Goal: Information Seeking & Learning: Learn about a topic

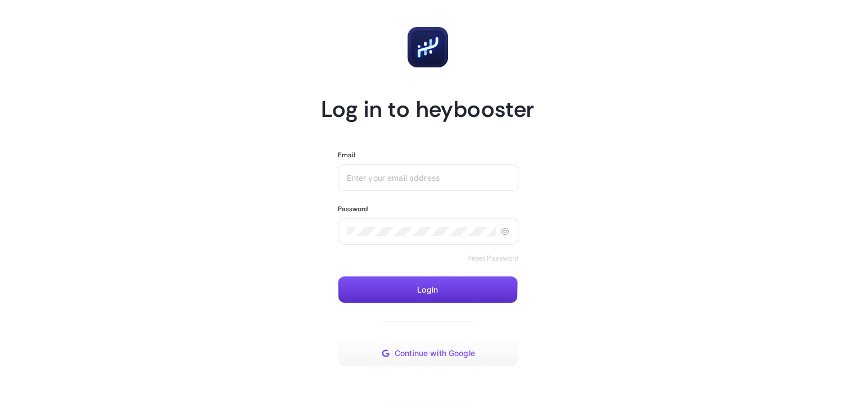
click at [454, 354] on span "Continue with Google" at bounding box center [435, 353] width 80 height 9
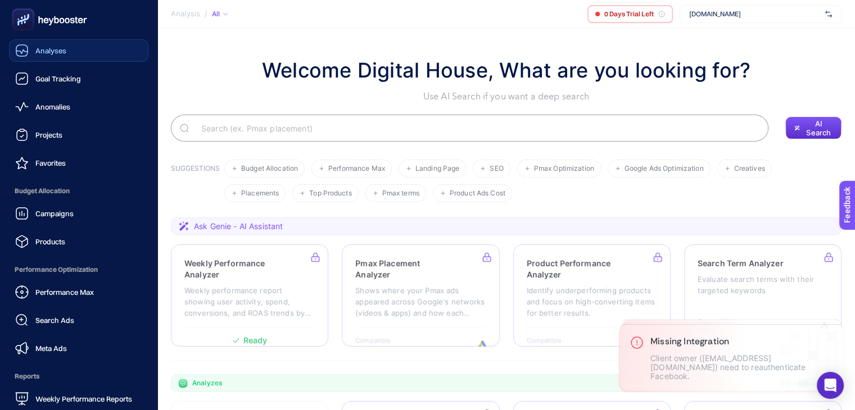
click at [31, 55] on div "Analyses" at bounding box center [40, 50] width 51 height 13
click at [31, 55] on div "Analyses" at bounding box center [41, 50] width 52 height 13
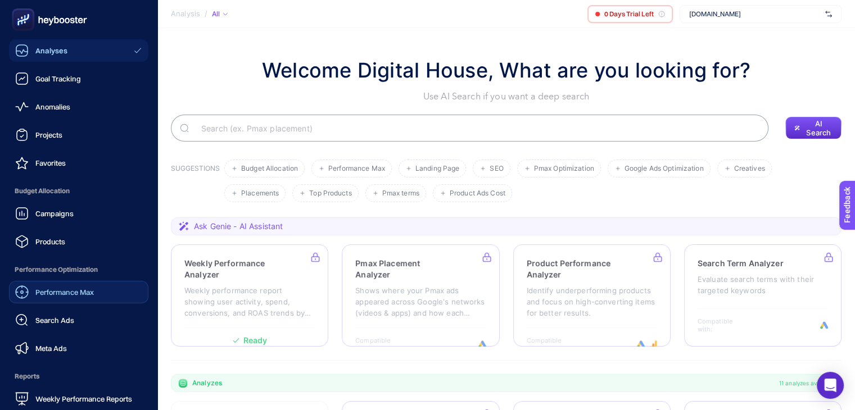
click at [82, 296] on span "Performance Max" at bounding box center [64, 292] width 58 height 9
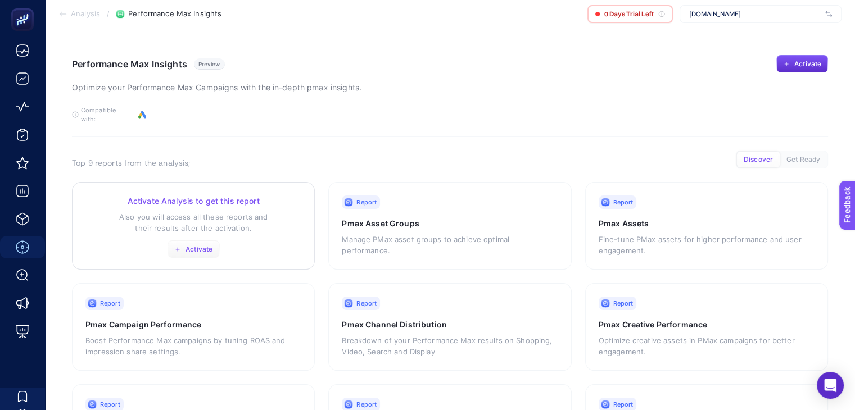
click at [204, 245] on span "Activate" at bounding box center [198, 249] width 27 height 9
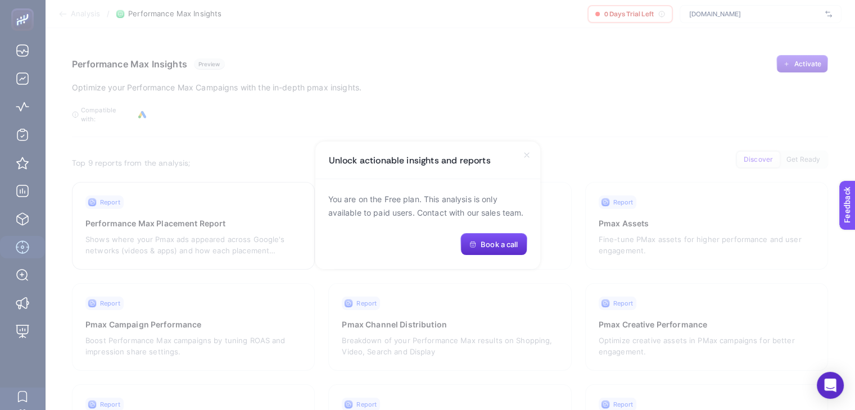
click at [523, 156] on icon at bounding box center [526, 155] width 9 height 9
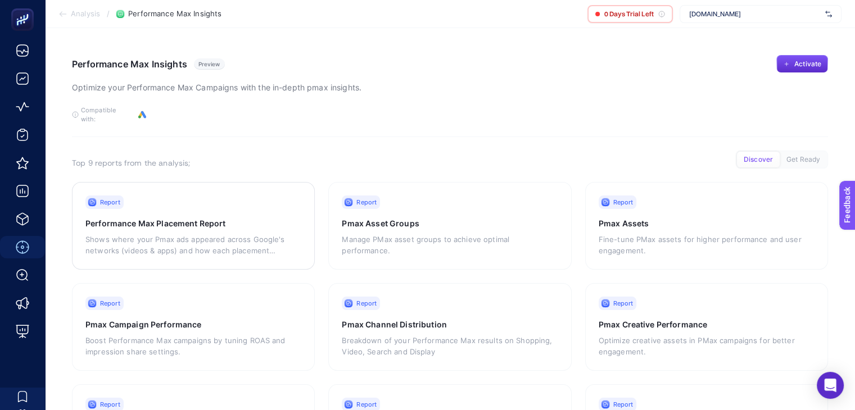
click at [829, 12] on img at bounding box center [828, 13] width 7 height 11
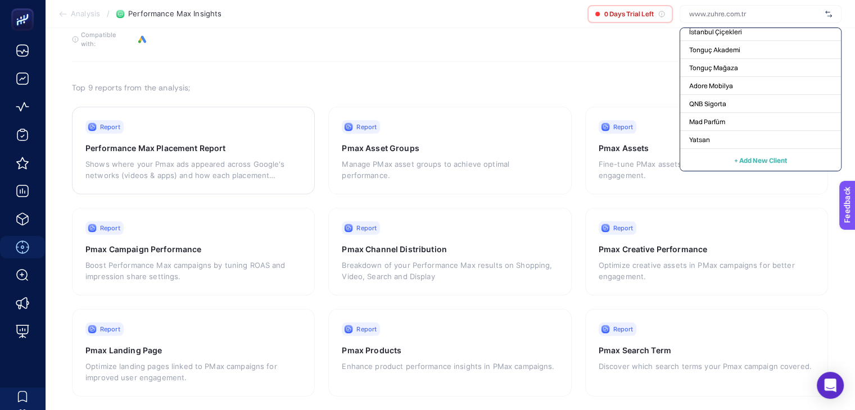
scroll to position [80, 0]
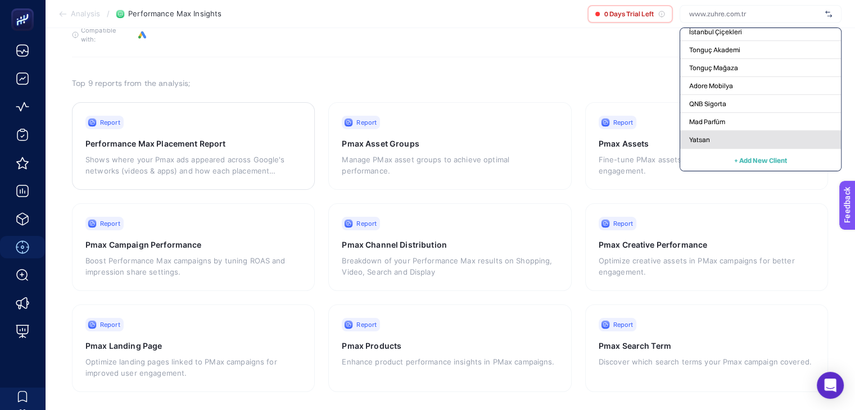
click at [737, 140] on div "Yatsan" at bounding box center [760, 140] width 161 height 18
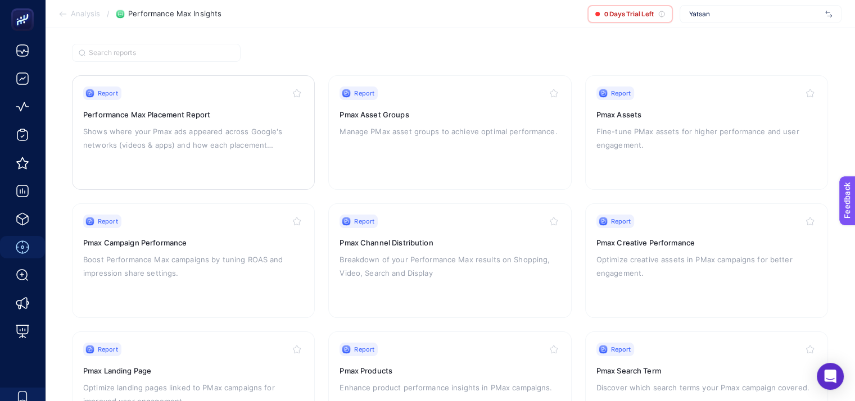
click at [183, 112] on h3 "Performance Max Placement Report" at bounding box center [193, 114] width 220 height 11
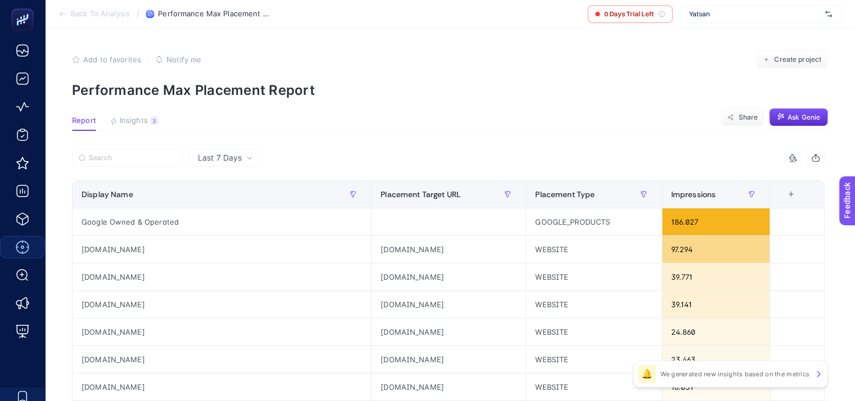
scroll to position [80, 0]
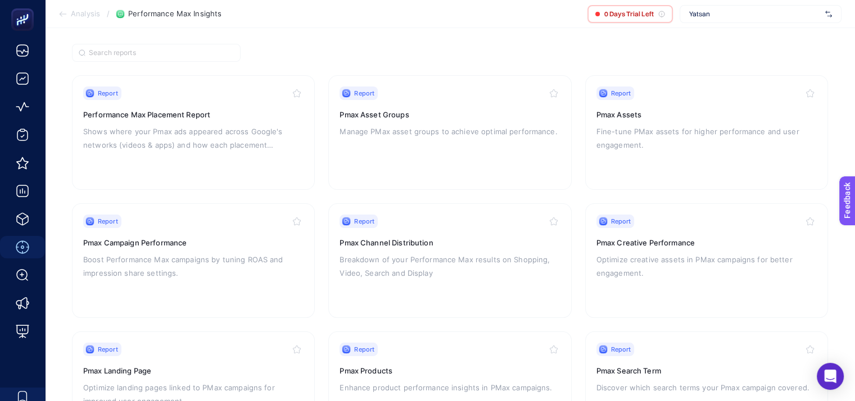
click at [823, 18] on div "Yatsan" at bounding box center [761, 14] width 162 height 18
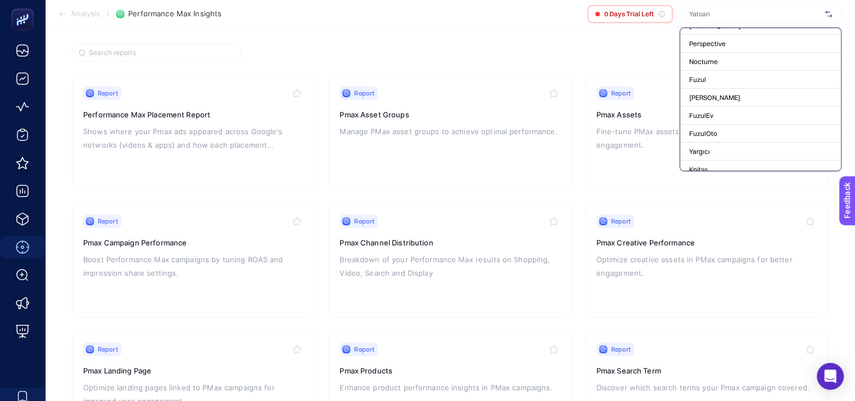
scroll to position [0, 0]
click at [586, 52] on section "Report Performance Max Placement Report Shows where your Pmax ads appeared acro…" at bounding box center [450, 245] width 756 height 402
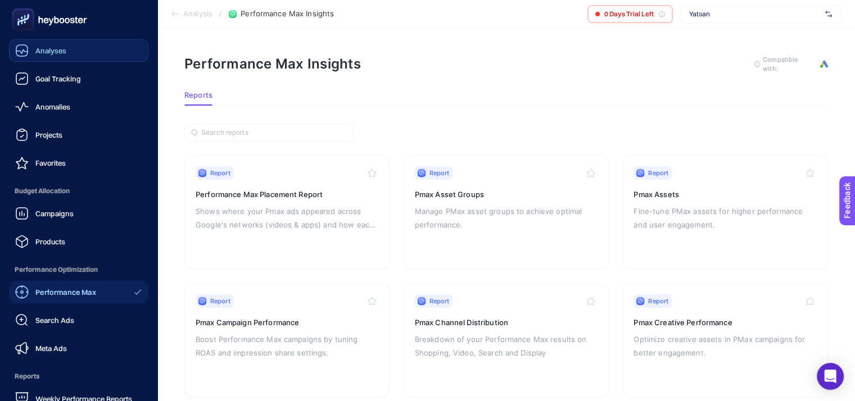
click at [81, 58] on link "Analyses" at bounding box center [78, 50] width 139 height 22
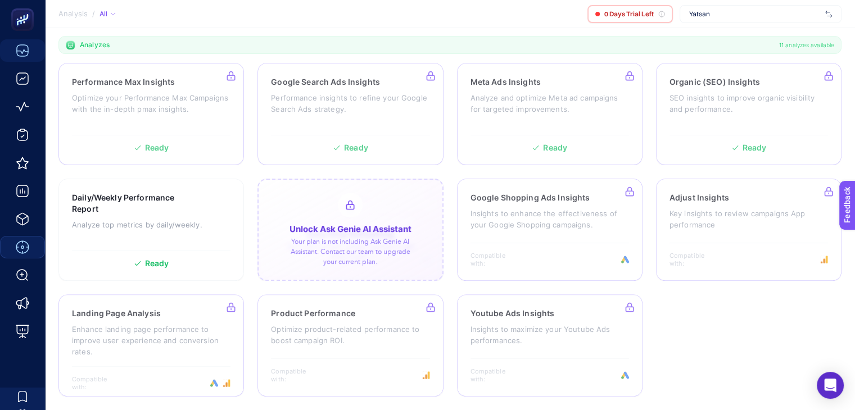
scroll to position [338, 0]
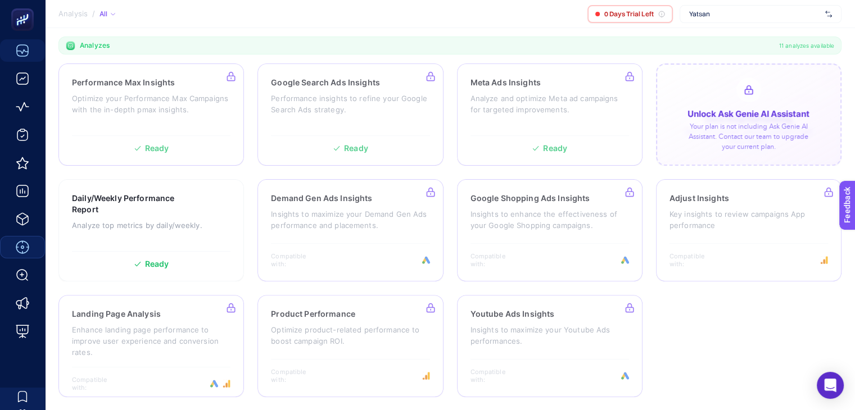
click at [683, 124] on div at bounding box center [748, 115] width 185 height 102
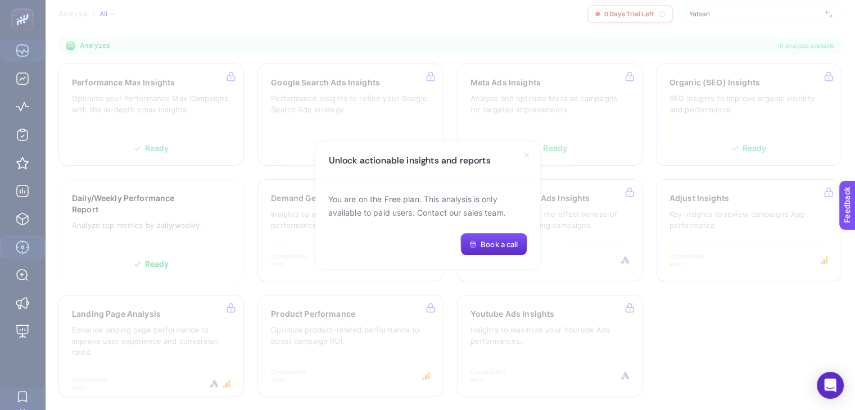
click at [526, 156] on icon at bounding box center [526, 155] width 9 height 9
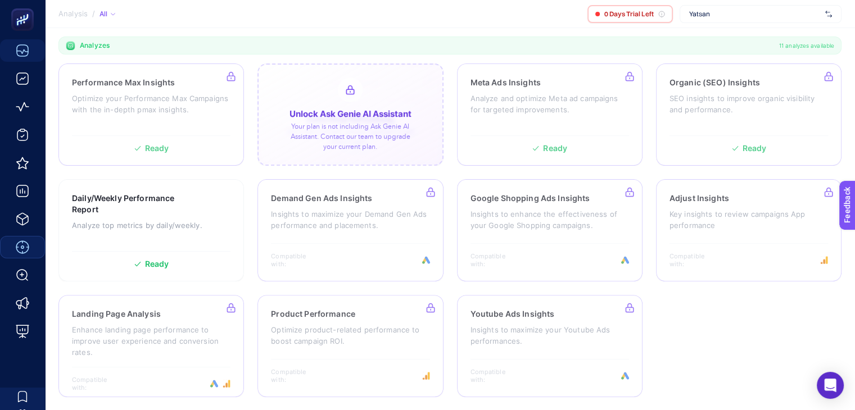
click at [353, 153] on div at bounding box center [349, 115] width 185 height 102
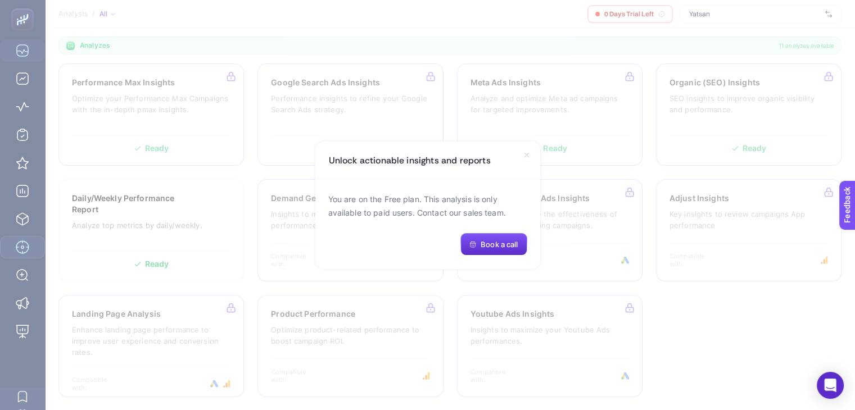
click at [339, 148] on div "Unlock actionable insights and reports" at bounding box center [427, 161] width 225 height 38
click at [523, 161] on div "Unlock actionable insights and reports" at bounding box center [427, 161] width 225 height 38
click at [527, 156] on icon at bounding box center [526, 155] width 4 height 4
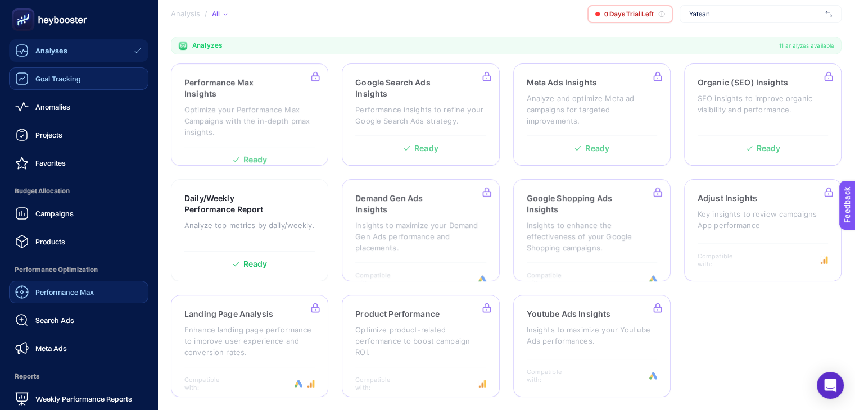
click at [65, 84] on div "Goal Tracking" at bounding box center [48, 78] width 66 height 13
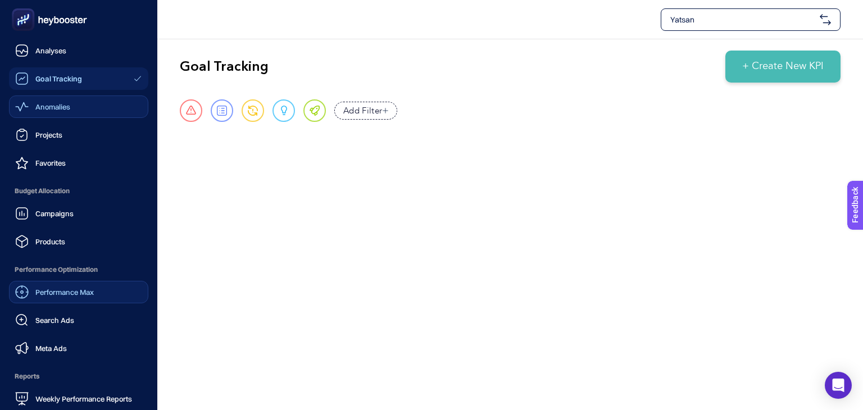
click at [49, 105] on span "Anomalies" at bounding box center [52, 106] width 35 height 9
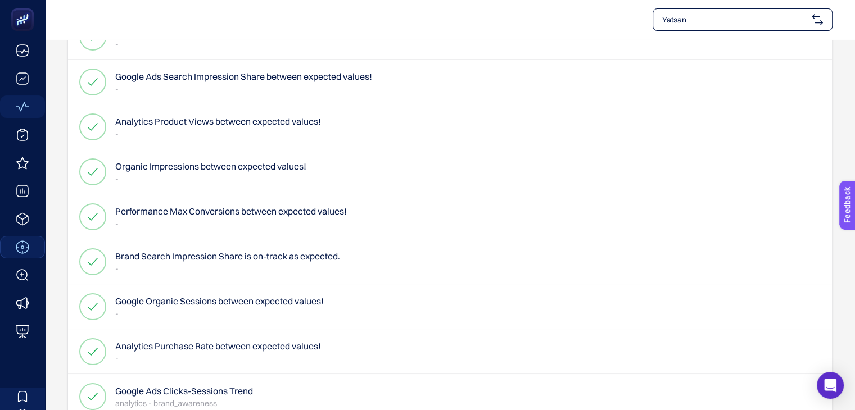
scroll to position [157, 0]
click at [200, 209] on h4 "Performance Max Conversions between expected values!" at bounding box center [231, 210] width 232 height 13
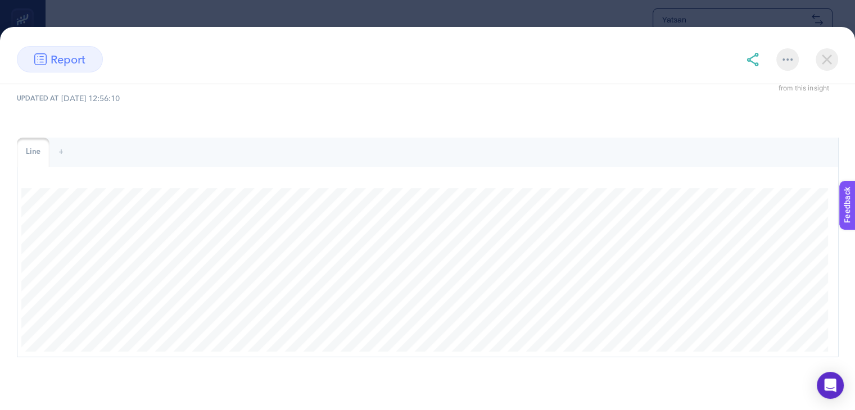
scroll to position [0, 0]
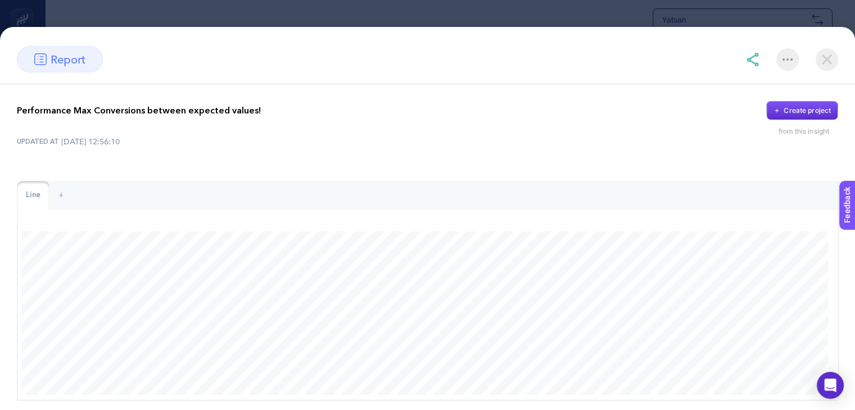
click at [823, 63] on img at bounding box center [827, 59] width 22 height 22
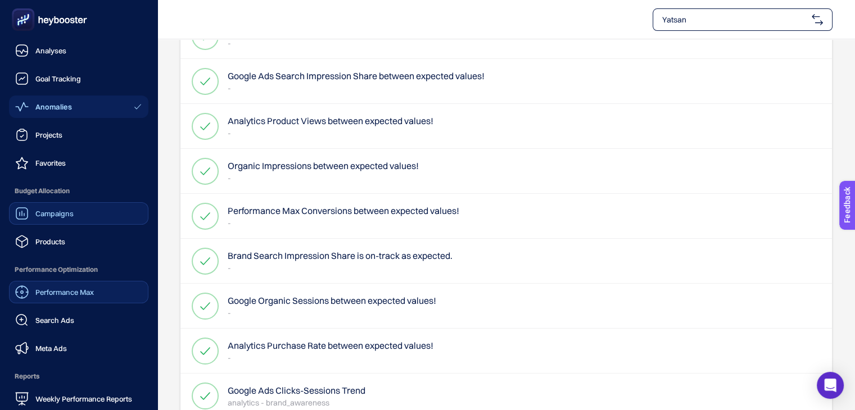
click at [70, 219] on div "Campaigns" at bounding box center [44, 213] width 58 height 13
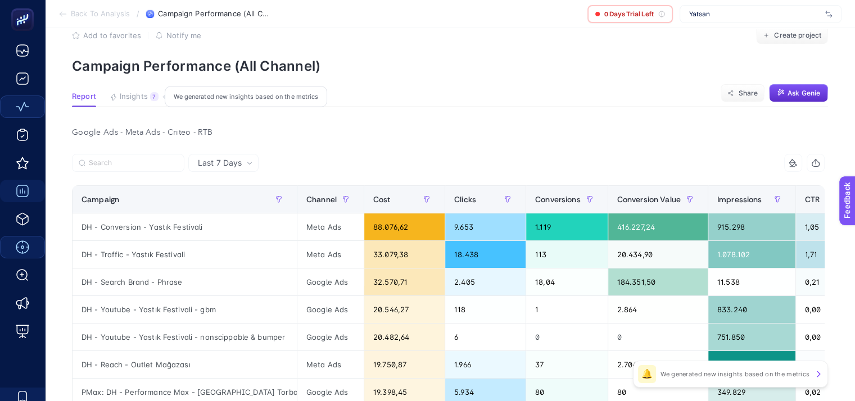
scroll to position [24, 0]
click at [235, 166] on span "Last 7 Days" at bounding box center [220, 163] width 44 height 11
click at [223, 203] on li "Last 30 Days" at bounding box center [224, 207] width 64 height 20
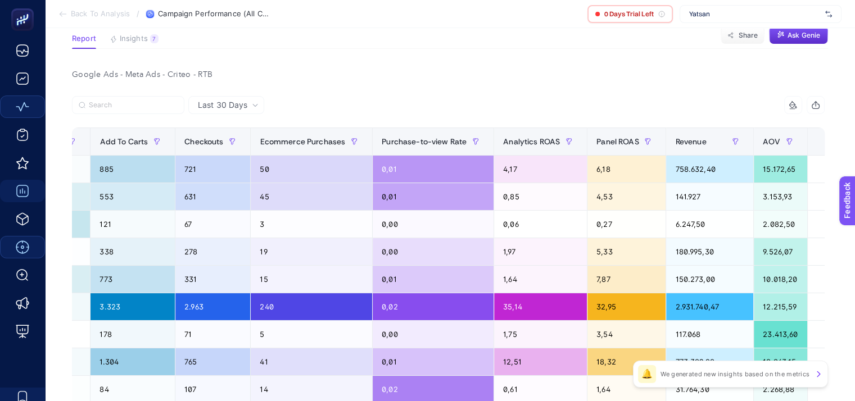
scroll to position [82, 5]
click at [718, 19] on div "Yatsan" at bounding box center [761, 14] width 162 height 18
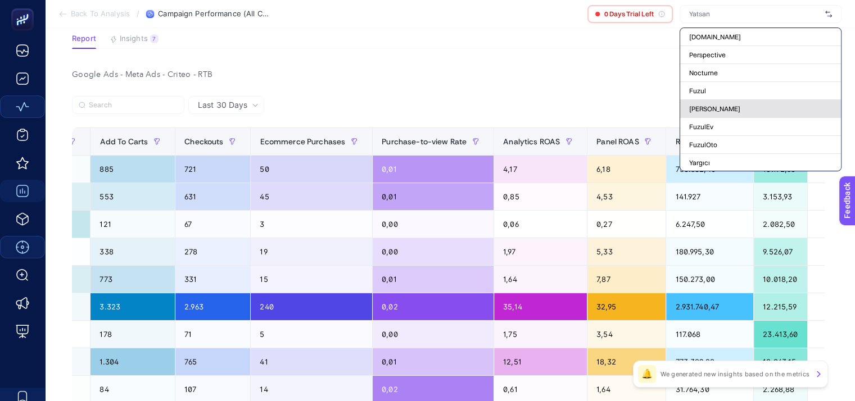
click at [713, 108] on span "[PERSON_NAME]" at bounding box center [714, 109] width 51 height 9
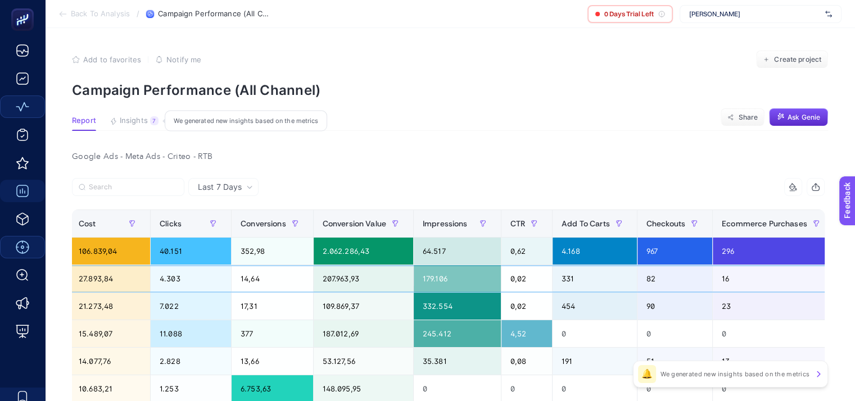
scroll to position [0, 309]
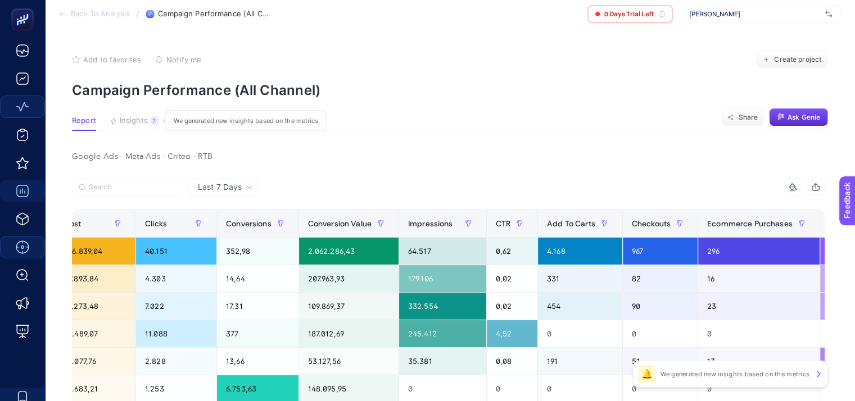
drag, startPoint x: 292, startPoint y: 268, endPoint x: 518, endPoint y: 205, distance: 234.2
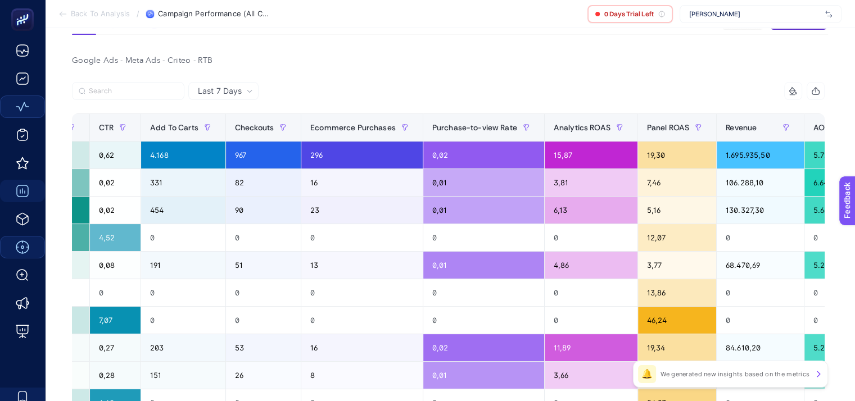
scroll to position [0, 753]
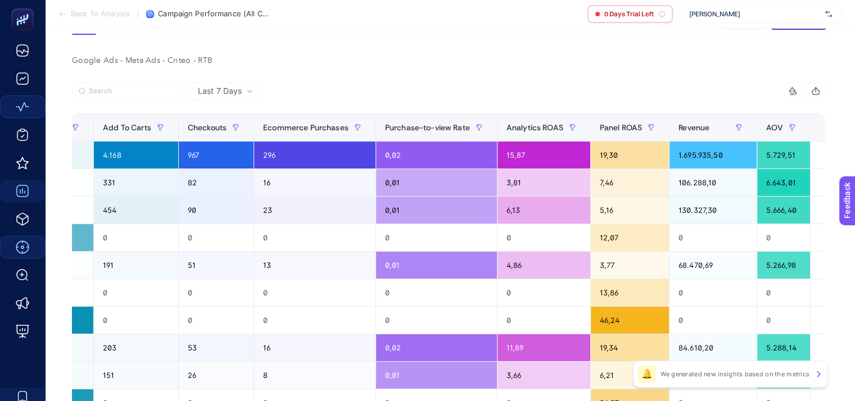
click at [766, 16] on span "[PERSON_NAME]" at bounding box center [755, 14] width 132 height 9
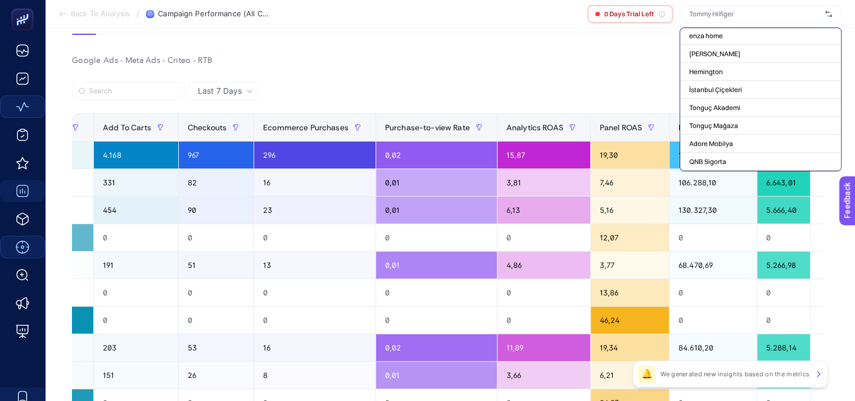
scroll to position [221, 0]
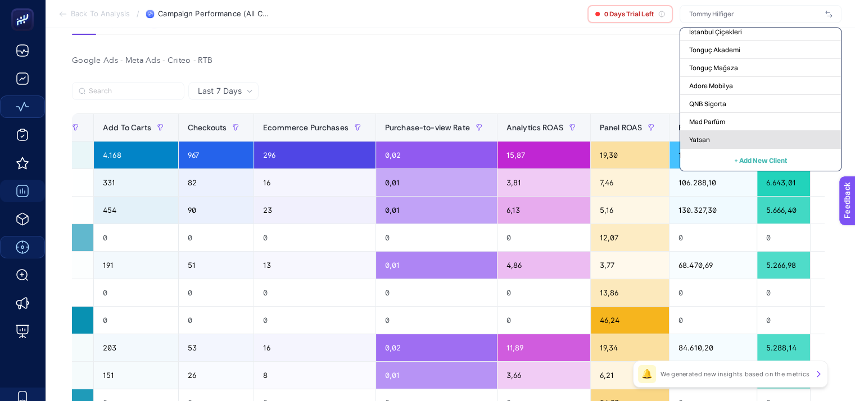
click at [706, 135] on span "Yatsan" at bounding box center [699, 139] width 21 height 9
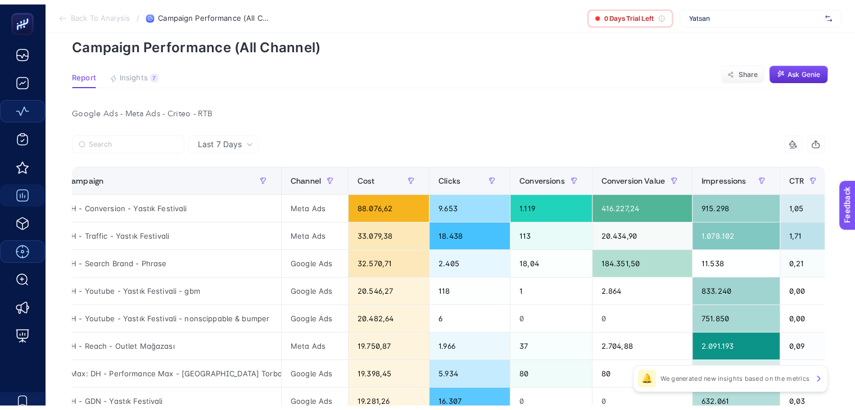
scroll to position [0, 0]
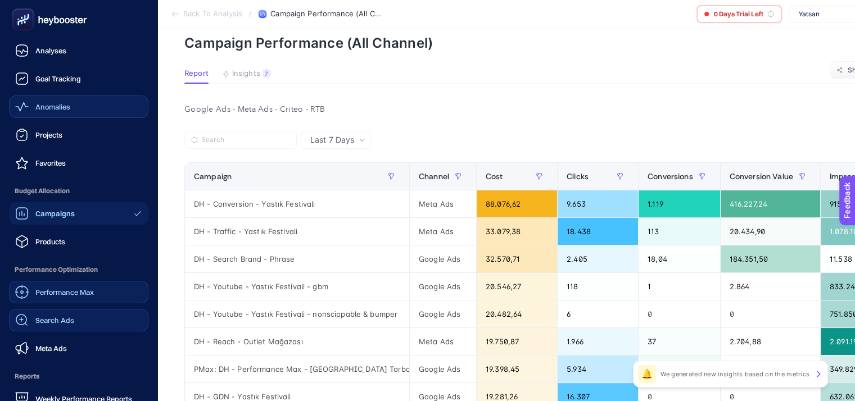
click at [70, 314] on div "Search Ads" at bounding box center [44, 320] width 59 height 13
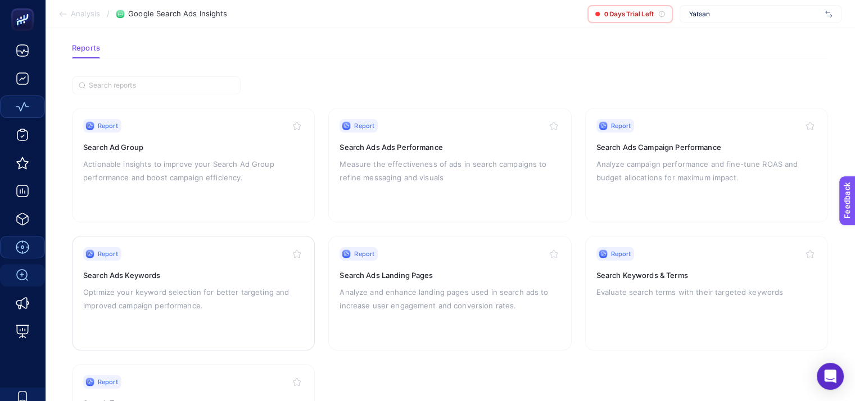
click at [156, 262] on div "Report Search Ads Keywords Optimize your keyword selection for better targeting…" at bounding box center [193, 293] width 220 height 92
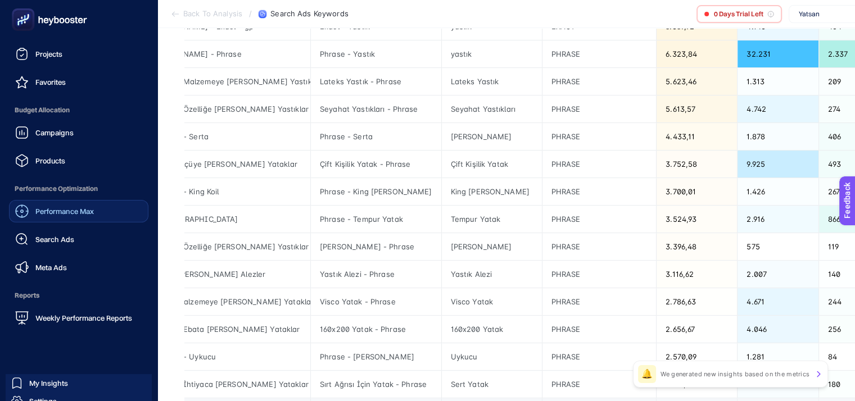
scroll to position [82, 0]
click at [71, 318] on span "Weekly Performance Reports" at bounding box center [83, 317] width 97 height 9
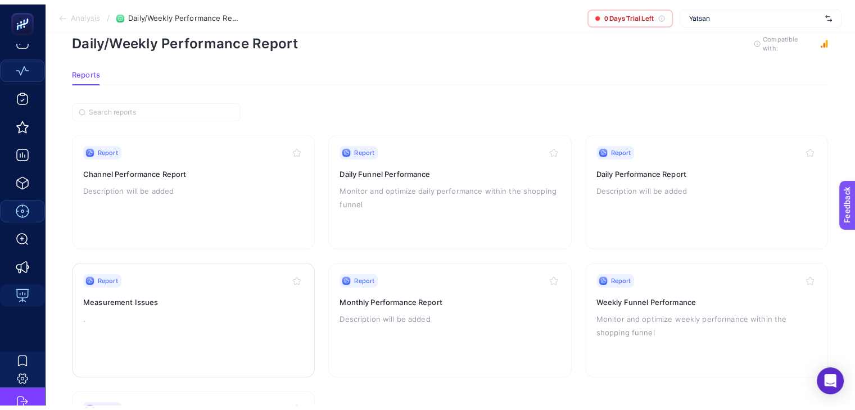
scroll to position [24, 0]
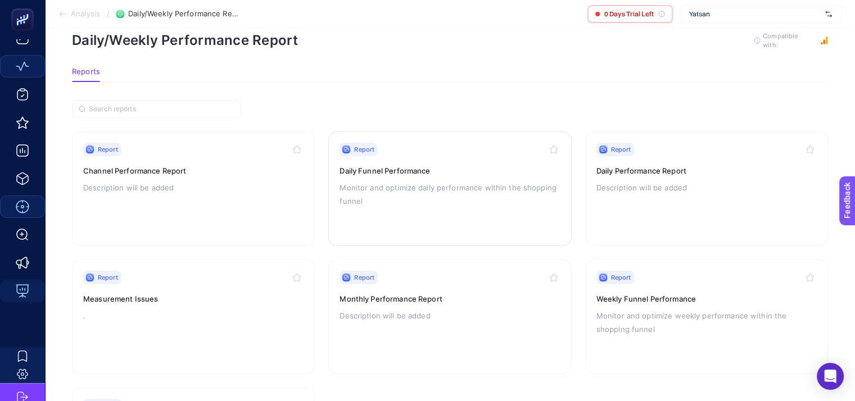
drag, startPoint x: 273, startPoint y: 166, endPoint x: 422, endPoint y: 164, distance: 149.0
click at [422, 165] on h3 "Daily Funnel Performance" at bounding box center [450, 170] width 220 height 11
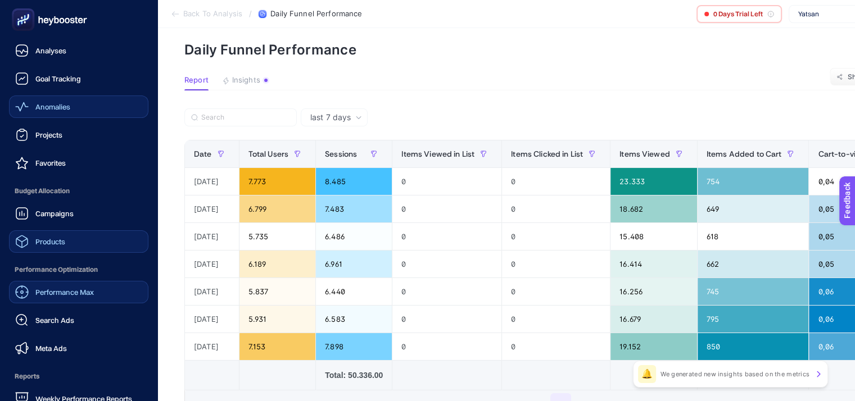
click at [71, 242] on link "Products" at bounding box center [78, 241] width 139 height 22
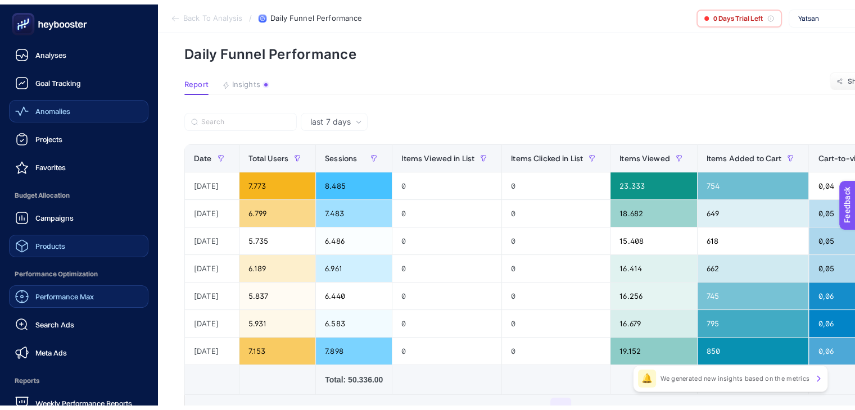
scroll to position [40, 0]
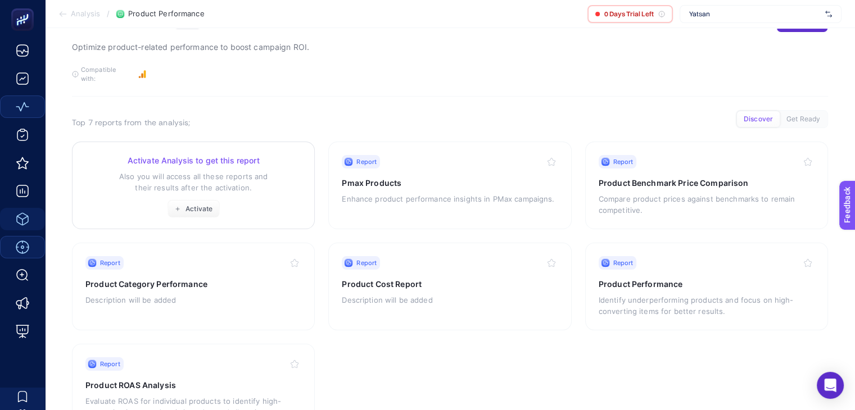
click at [293, 185] on div "Activate Analysis to get this report Also you will access all these reports and…" at bounding box center [193, 186] width 216 height 63
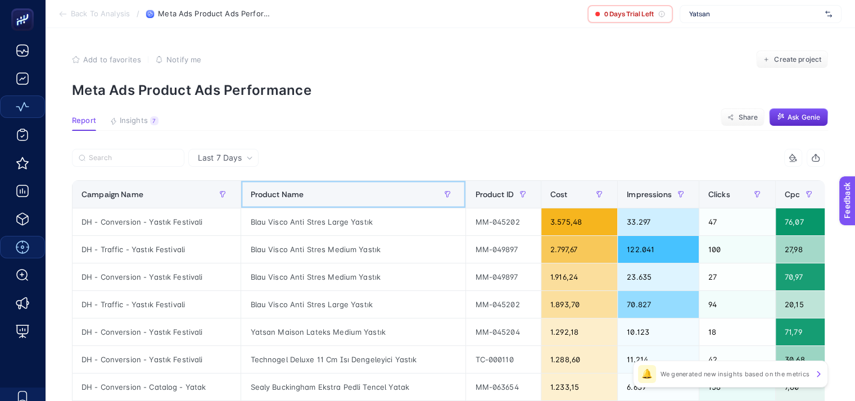
click at [300, 194] on span "Product Name" at bounding box center [276, 194] width 53 height 9
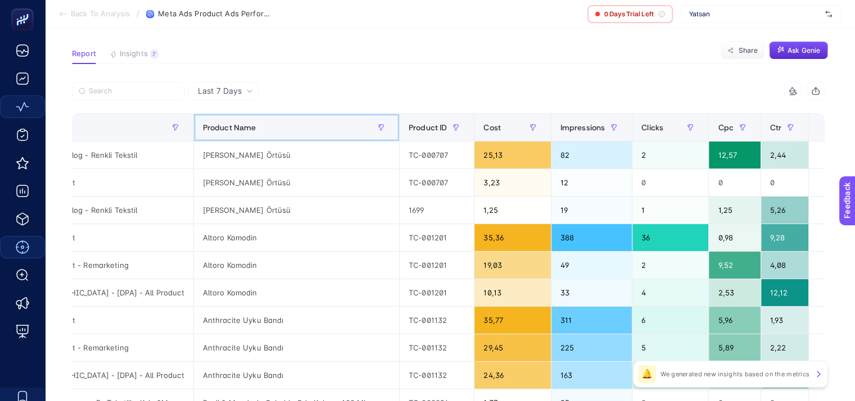
scroll to position [67, 5]
click at [819, 126] on div "+" at bounding box center [829, 127] width 21 height 9
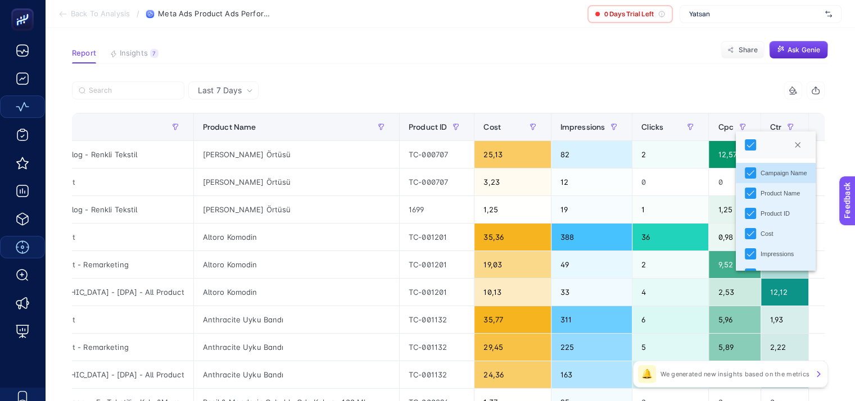
scroll to position [58, 0]
drag, startPoint x: 798, startPoint y: 146, endPoint x: 613, endPoint y: 91, distance: 193.5
click at [613, 91] on body "Back To Analysis / Meta Ads Product Ads Performance 0 Days Trial Left Yatsan Ad…" at bounding box center [427, 133] width 855 height 401
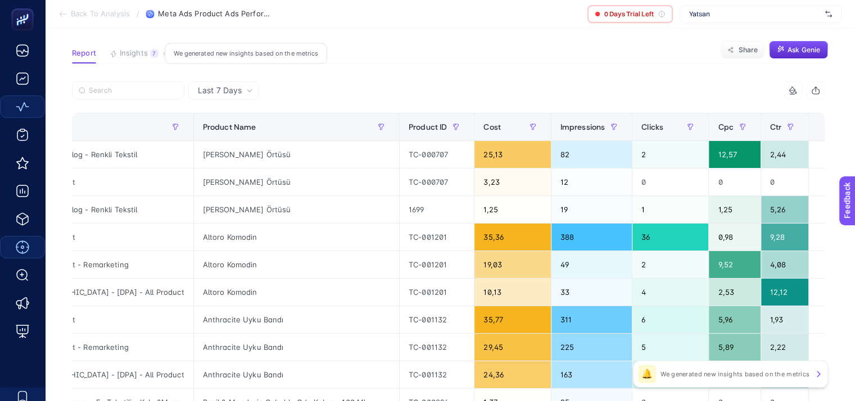
click at [139, 49] on span "Insights" at bounding box center [134, 53] width 28 height 9
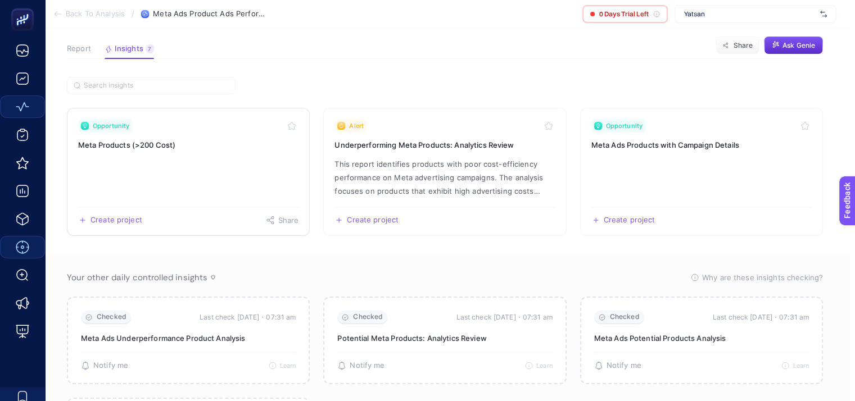
scroll to position [72, 5]
click at [201, 160] on link "Opportunity Meta Products (>200 Cost) Create project Share" at bounding box center [188, 172] width 243 height 128
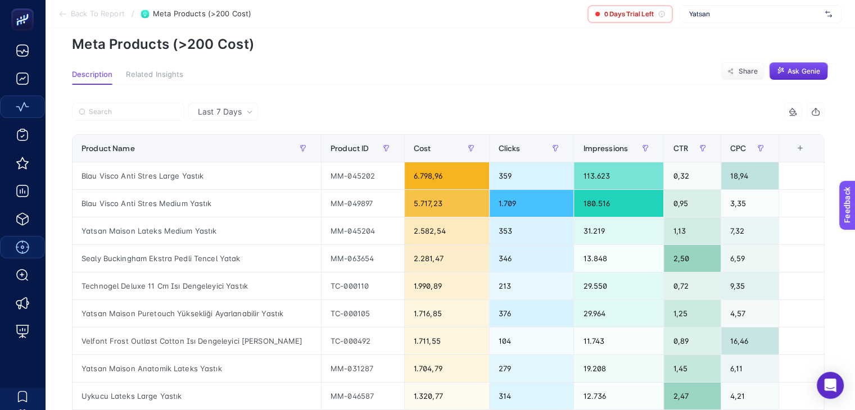
scroll to position [0, 5]
click at [808, 147] on div "+" at bounding box center [799, 148] width 21 height 9
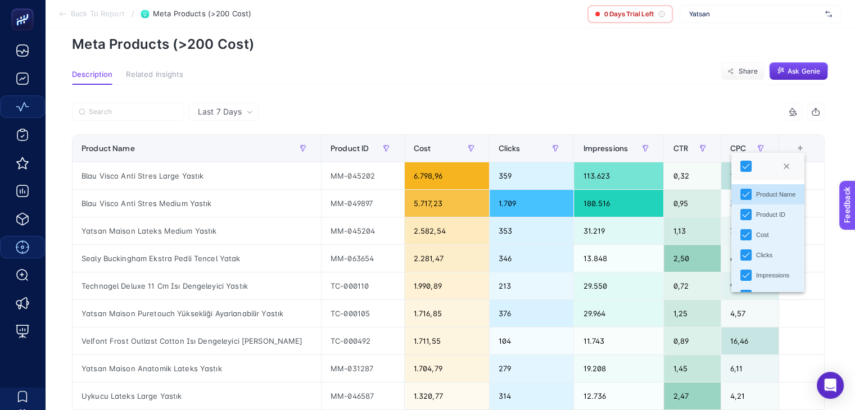
scroll to position [38, 0]
click at [693, 78] on section "Description Related Insights Share Ask Genie" at bounding box center [450, 77] width 756 height 15
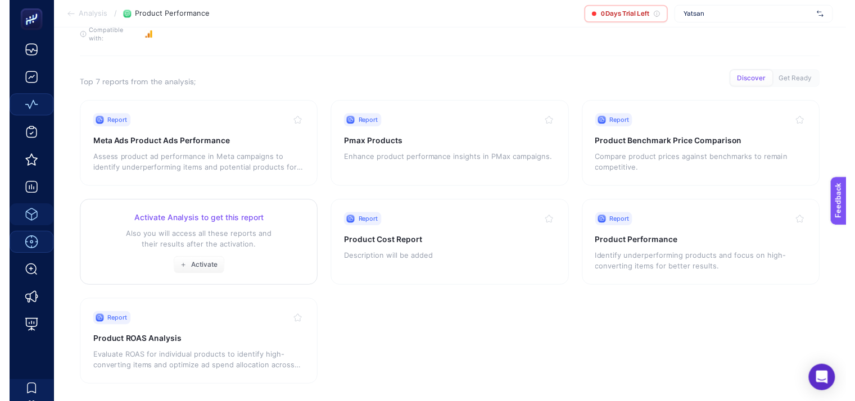
scroll to position [79, 0]
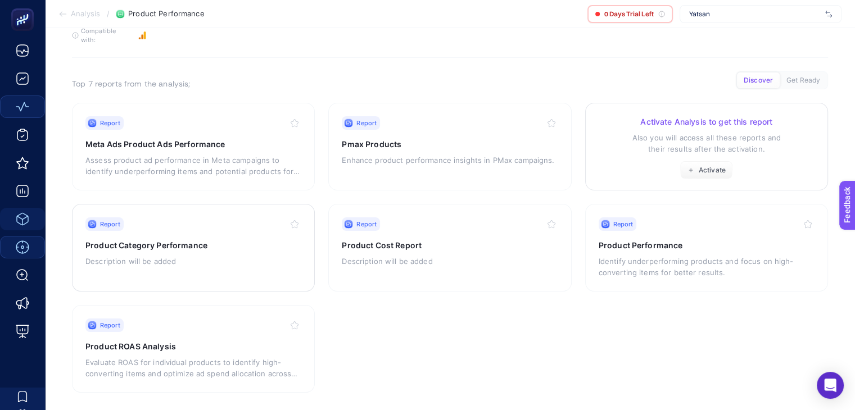
click at [663, 132] on p "Also you will access all these reports and their results after the activation." at bounding box center [707, 143] width 216 height 22
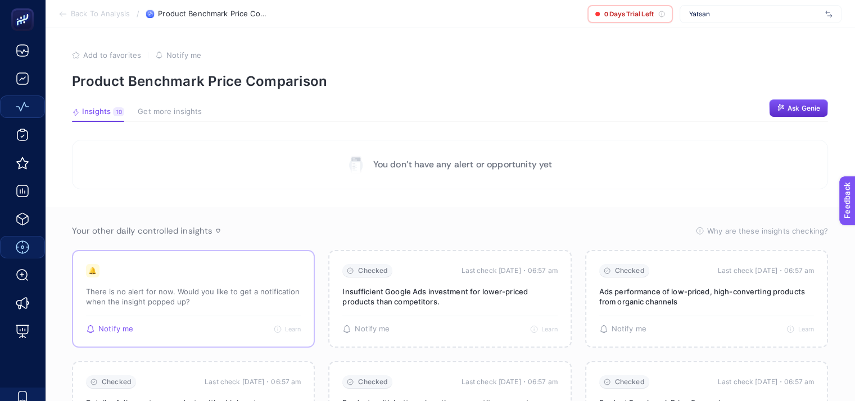
click at [125, 331] on span "Notify me" at bounding box center [115, 329] width 35 height 9
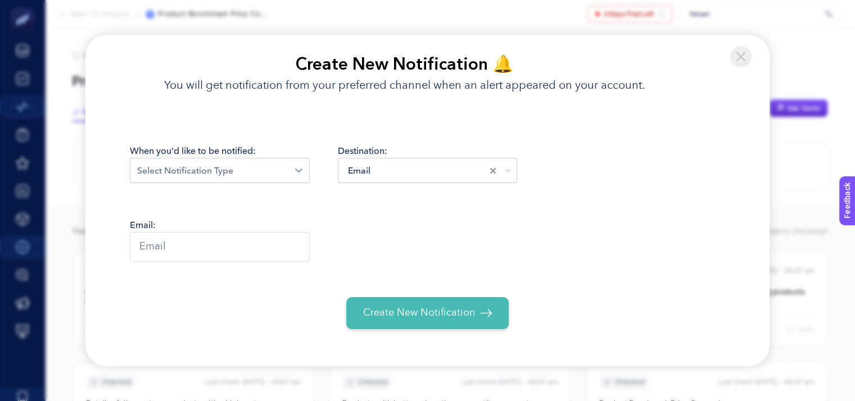
click at [256, 171] on input "Search for option" at bounding box center [216, 170] width 158 height 13
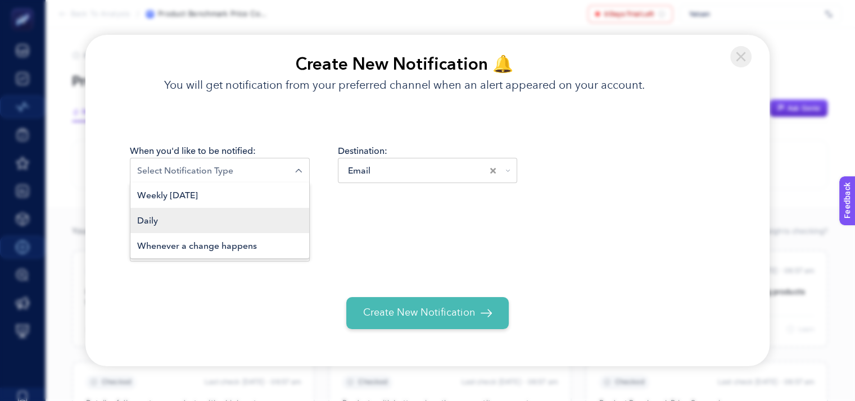
click at [241, 224] on li "Daily" at bounding box center [219, 220] width 179 height 25
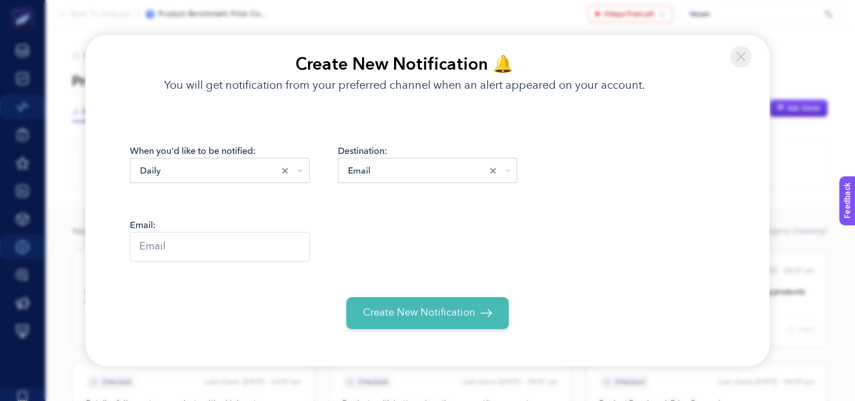
click at [361, 174] on div "Email" at bounding box center [417, 170] width 145 height 13
click at [383, 141] on div "When you'd like to be notified: Daily Loading... Destination: Email Loading... …" at bounding box center [427, 238] width 684 height 255
click at [743, 54] on img at bounding box center [740, 56] width 21 height 21
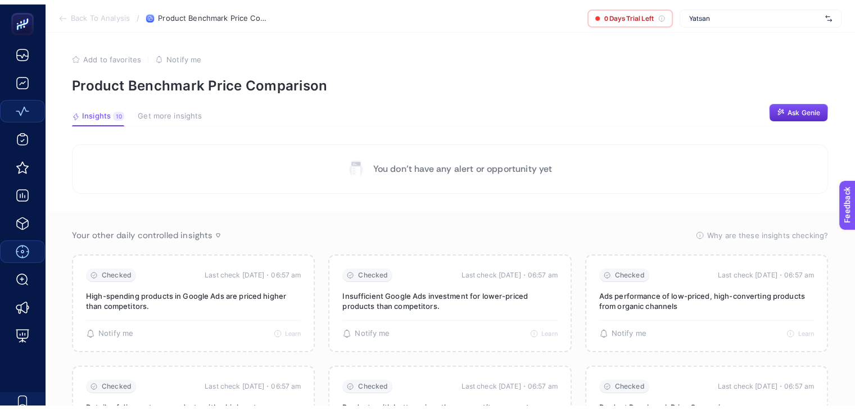
scroll to position [79, 0]
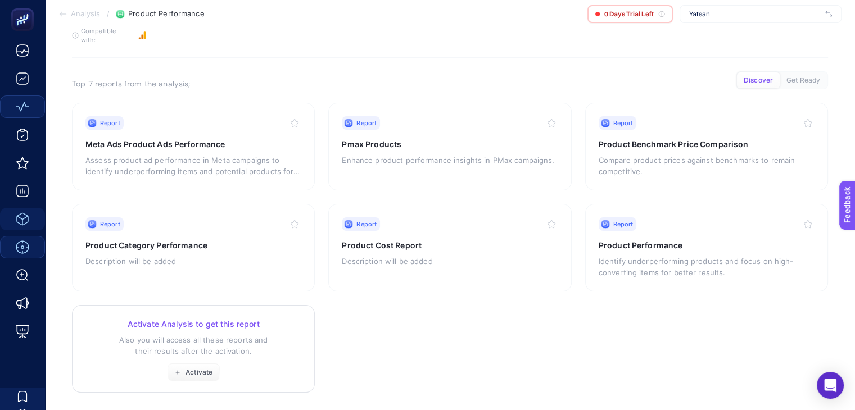
click at [242, 334] on p "Also you will access all these reports and their results after the activation." at bounding box center [193, 345] width 216 height 22
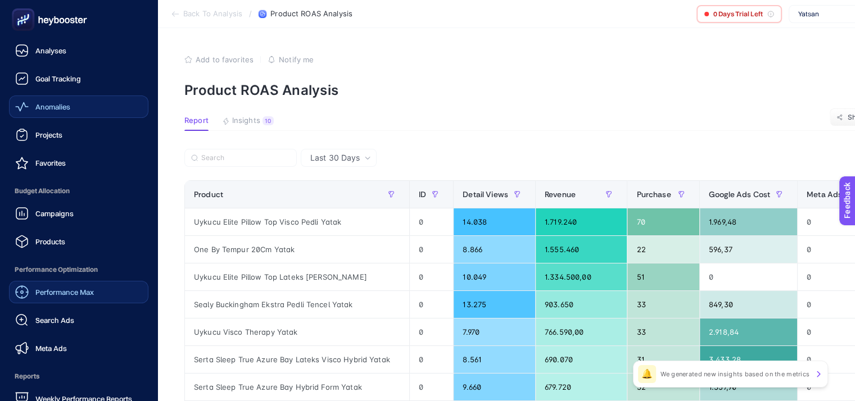
click at [45, 102] on span "Anomalies" at bounding box center [52, 106] width 35 height 9
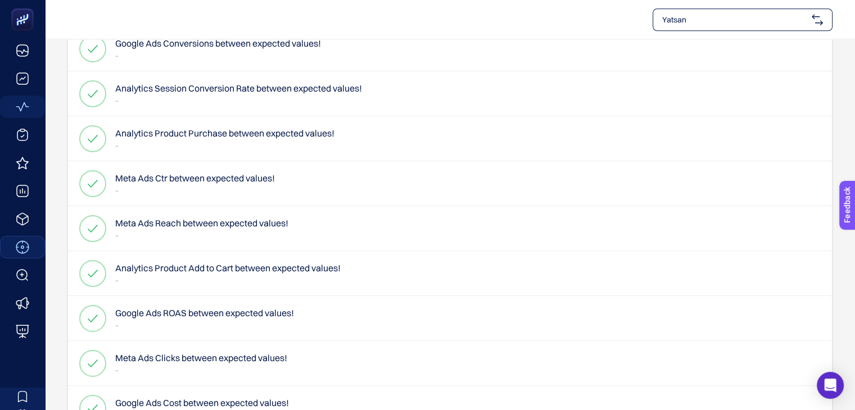
scroll to position [1037, 0]
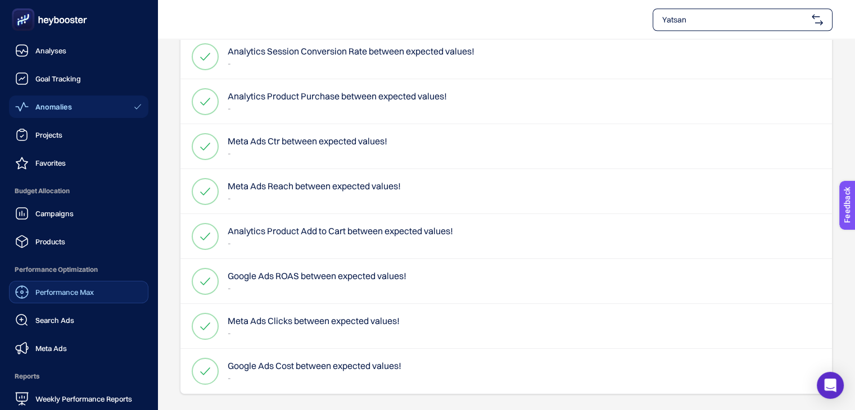
click at [63, 293] on span "Performance Max" at bounding box center [64, 292] width 58 height 9
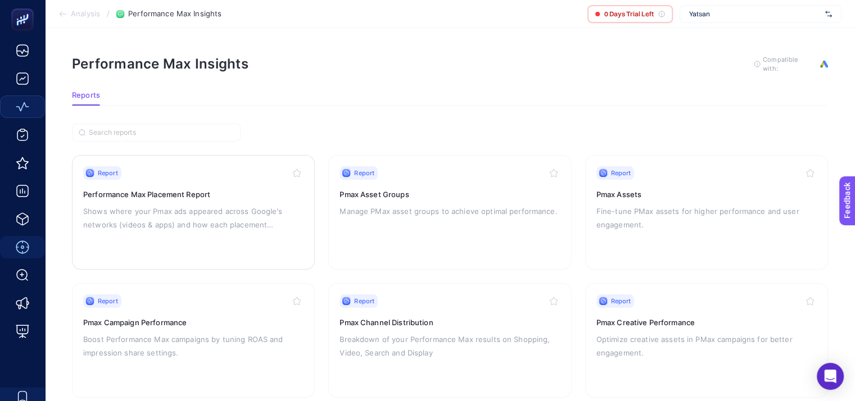
click at [226, 182] on div "Report Performance Max Placement Report Shows where your Pmax ads appeared acro…" at bounding box center [193, 212] width 220 height 92
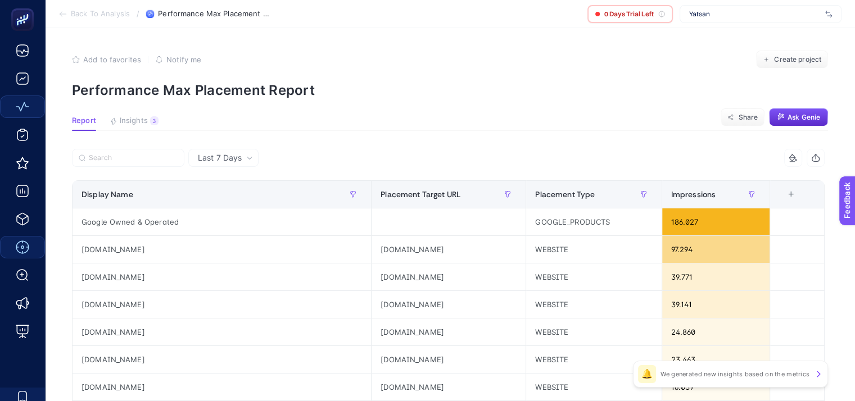
click at [221, 160] on span "Last 7 Days" at bounding box center [220, 157] width 44 height 11
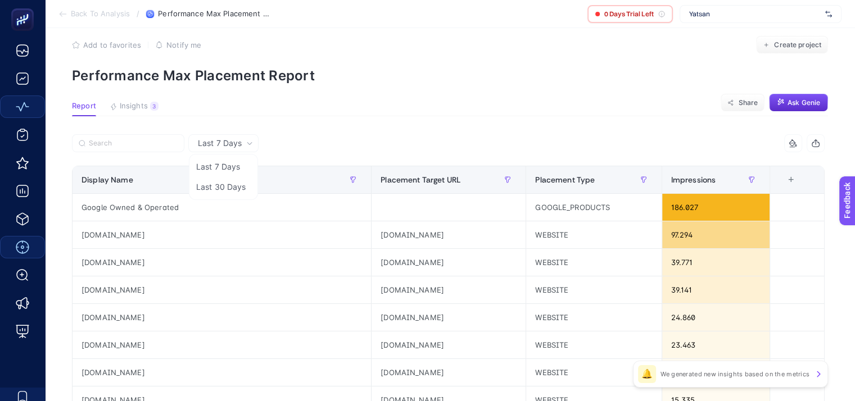
drag, startPoint x: 290, startPoint y: 110, endPoint x: 292, endPoint y: 120, distance: 9.7
click at [290, 111] on section "Report Insights 3 We generated new insights based on the metrics Share Ask [PER…" at bounding box center [450, 109] width 756 height 15
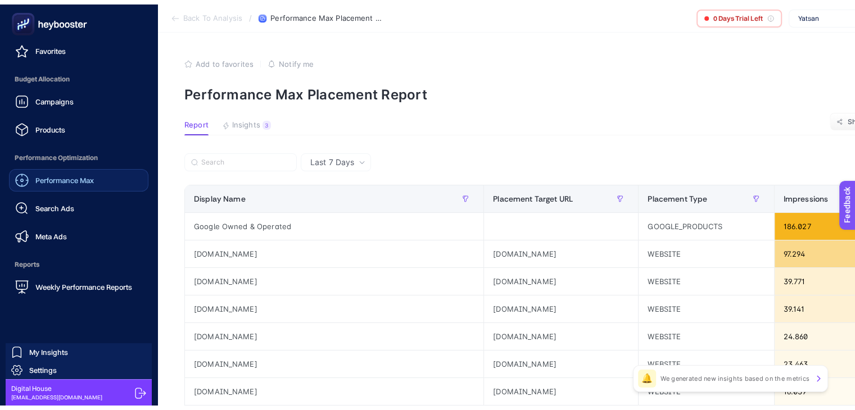
scroll to position [0, 0]
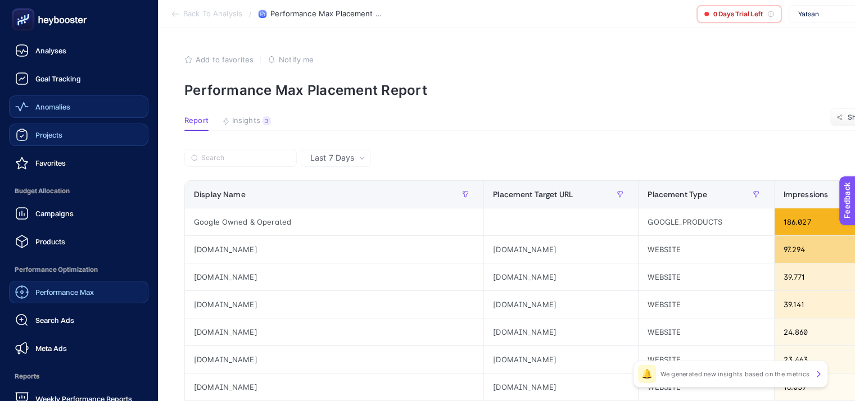
click at [82, 141] on link "Projects" at bounding box center [78, 135] width 139 height 22
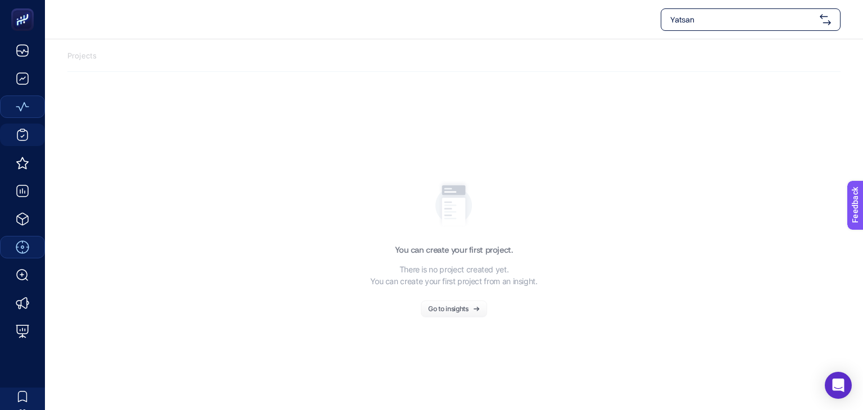
click at [448, 307] on div "Go to insights" at bounding box center [448, 309] width 40 height 7
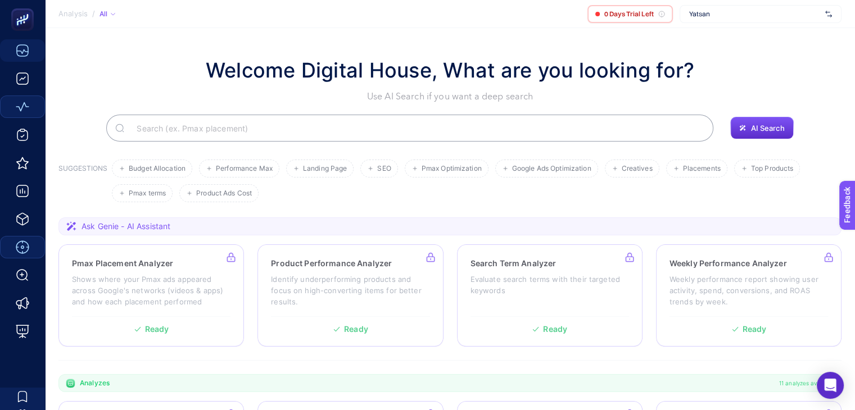
click at [380, 131] on input "Search" at bounding box center [416, 127] width 577 height 31
click at [350, 193] on ul "Budget Allocation Performance Max Landing Page SEO Pmax Optimization Google Ads…" at bounding box center [474, 181] width 725 height 43
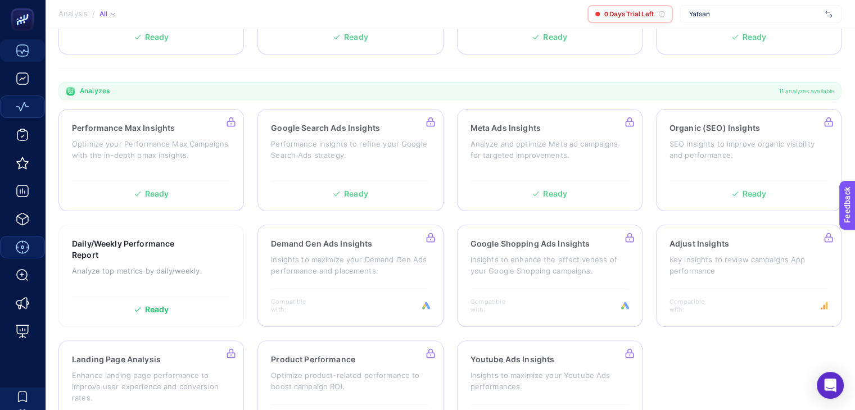
scroll to position [338, 0]
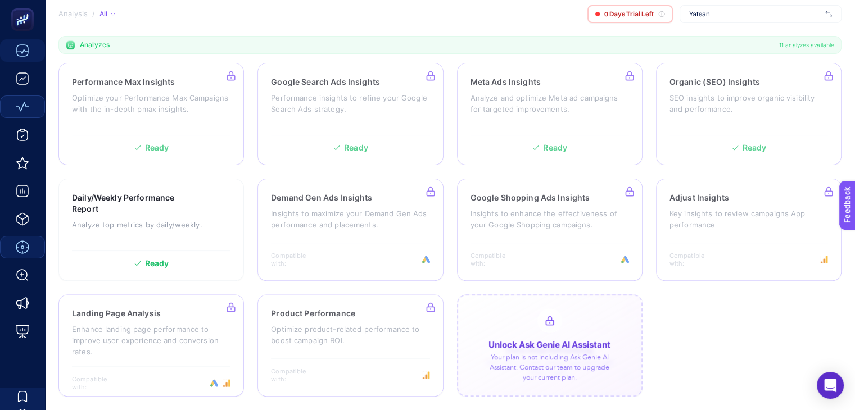
click at [515, 329] on div at bounding box center [549, 346] width 185 height 102
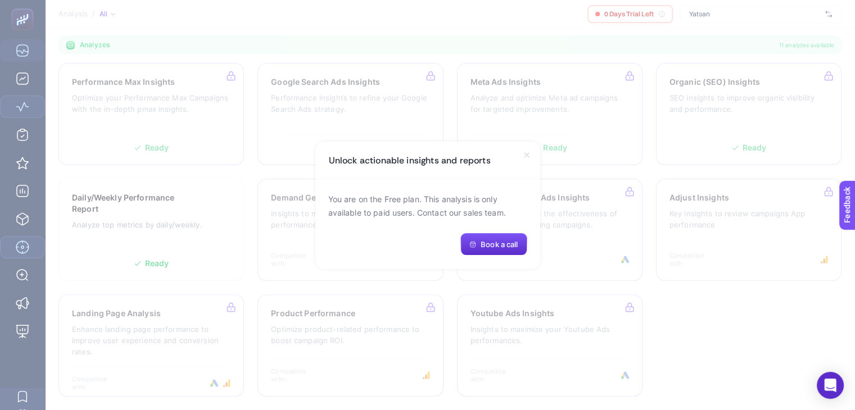
click at [524, 159] on div "Unlock actionable insights and reports" at bounding box center [427, 161] width 225 height 38
click at [526, 157] on icon at bounding box center [526, 155] width 9 height 9
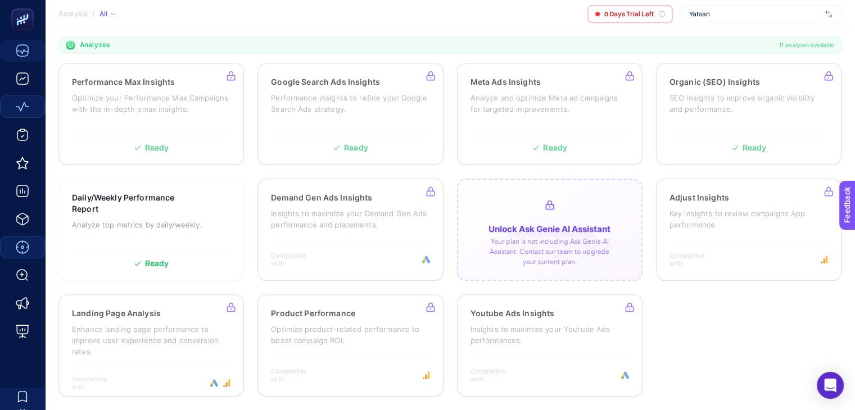
click at [518, 230] on div at bounding box center [549, 230] width 185 height 102
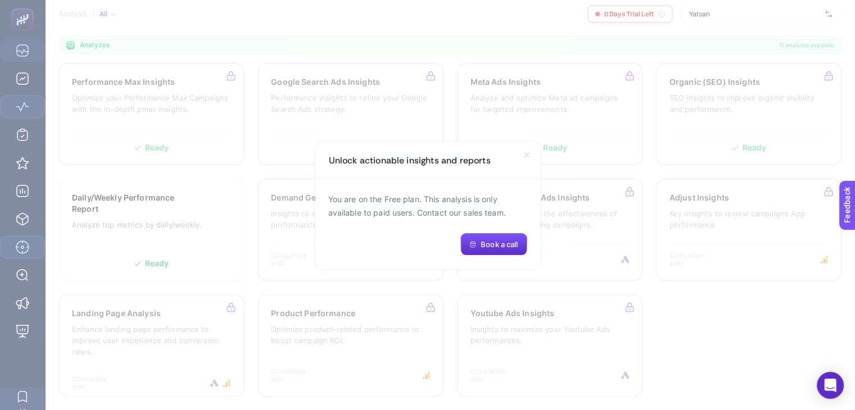
click at [523, 158] on icon at bounding box center [526, 155] width 9 height 9
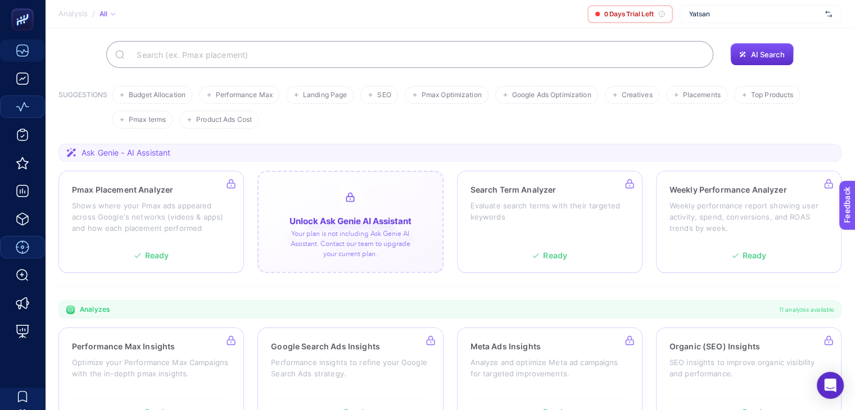
scroll to position [75, 0]
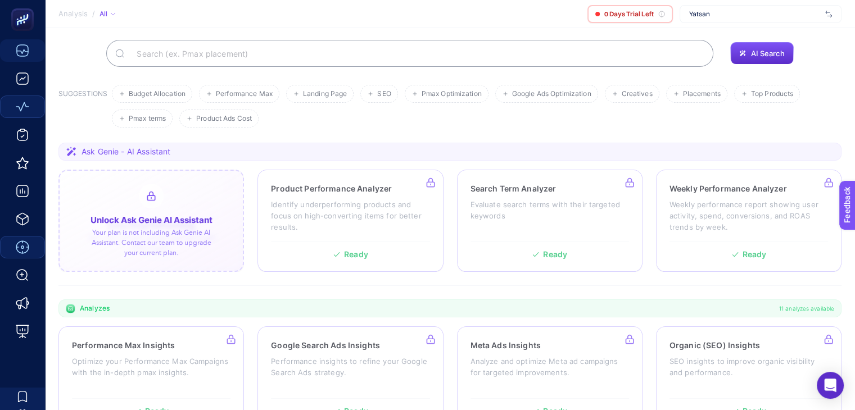
click at [157, 248] on div at bounding box center [150, 221] width 185 height 102
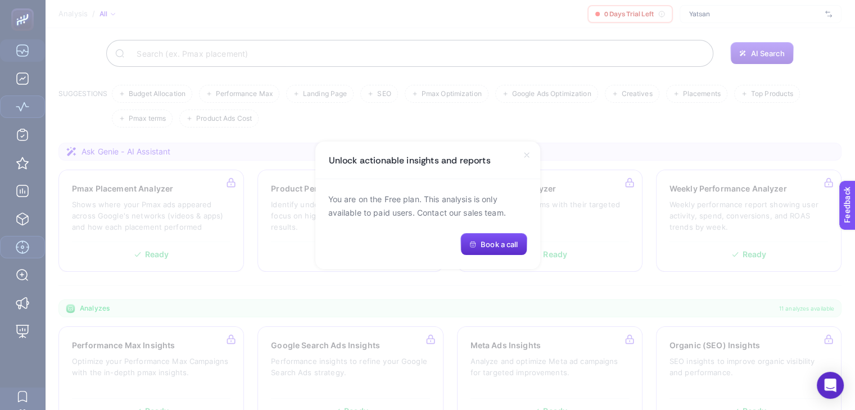
click at [526, 155] on icon at bounding box center [526, 155] width 4 height 4
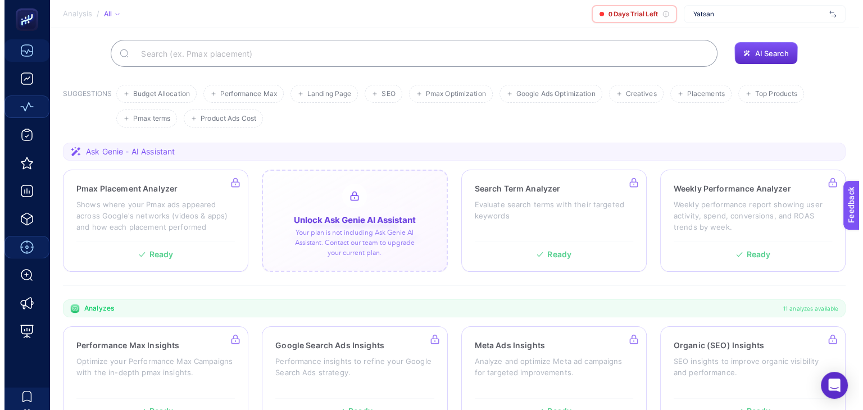
scroll to position [0, 0]
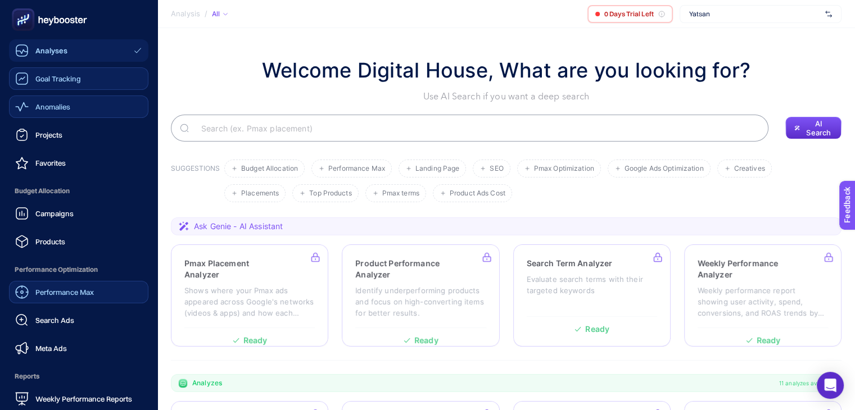
click at [38, 82] on span "Goal Tracking" at bounding box center [58, 78] width 46 height 9
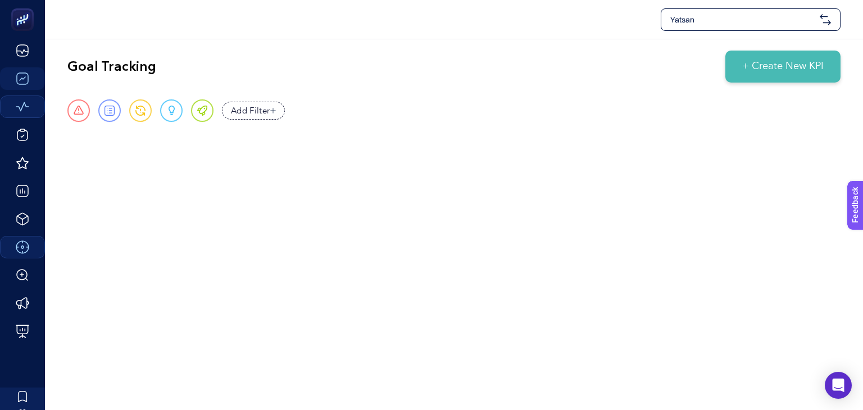
click at [816, 15] on div "Yatsan" at bounding box center [751, 19] width 180 height 22
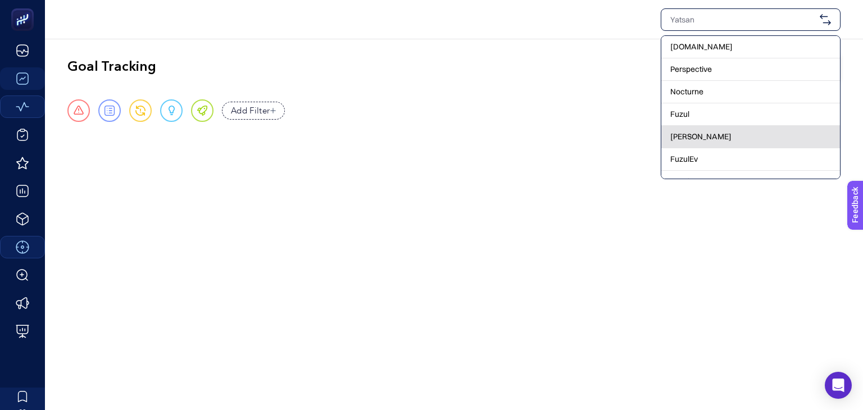
scroll to position [306, 0]
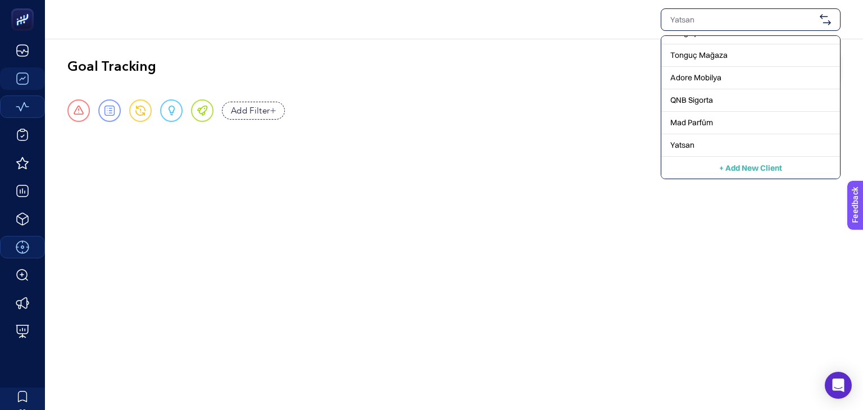
click at [728, 166] on span "+ Add New Client" at bounding box center [751, 168] width 63 height 10
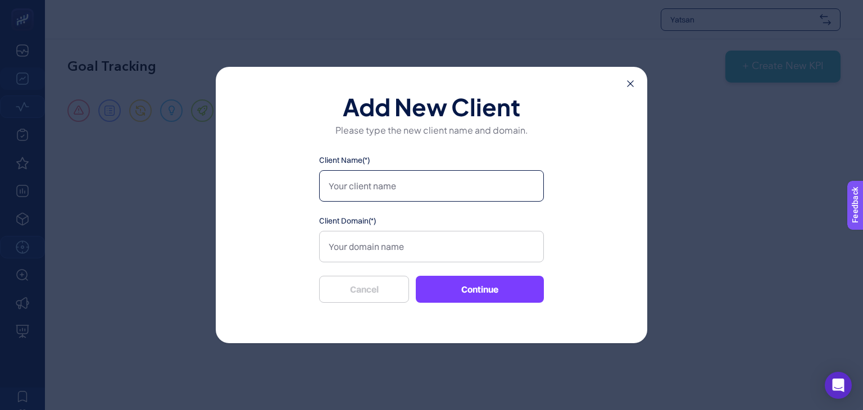
click at [466, 187] on input "Client Name(*)" at bounding box center [431, 185] width 225 height 31
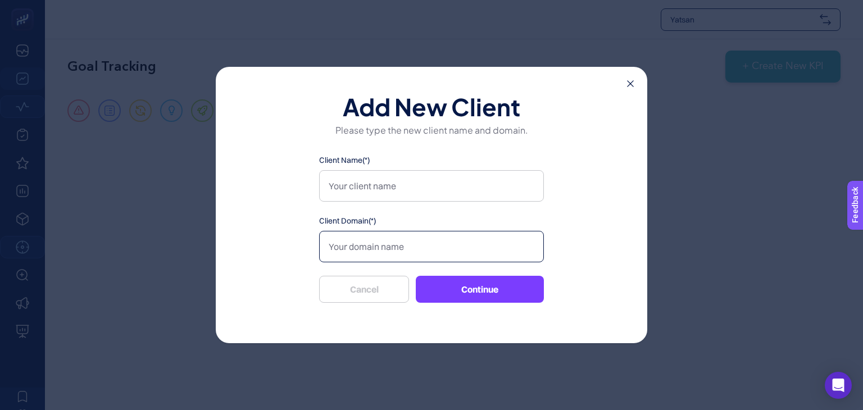
click at [425, 251] on input "Client Domain(*)" at bounding box center [431, 246] width 225 height 31
click at [628, 82] on icon at bounding box center [630, 83] width 7 height 7
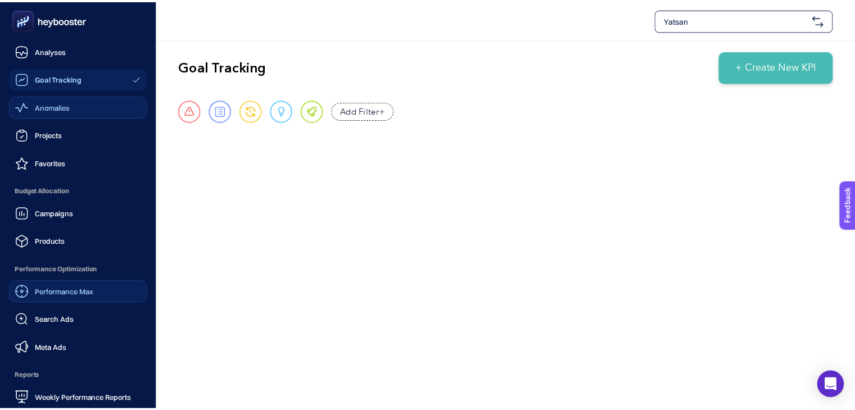
scroll to position [108, 0]
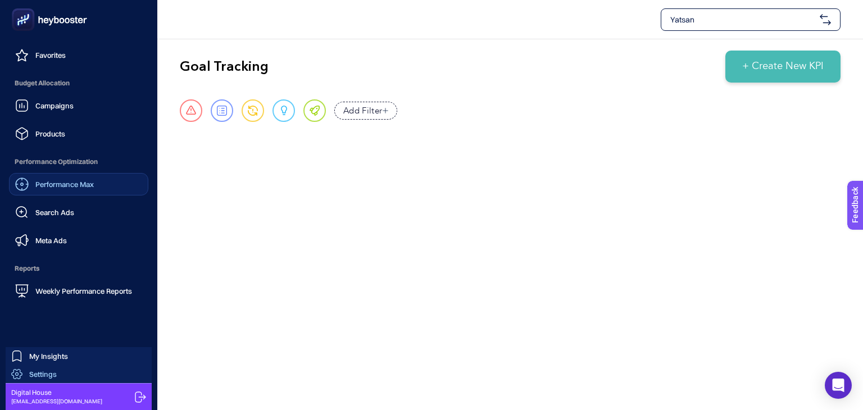
click at [46, 374] on span "Settings" at bounding box center [43, 374] width 28 height 9
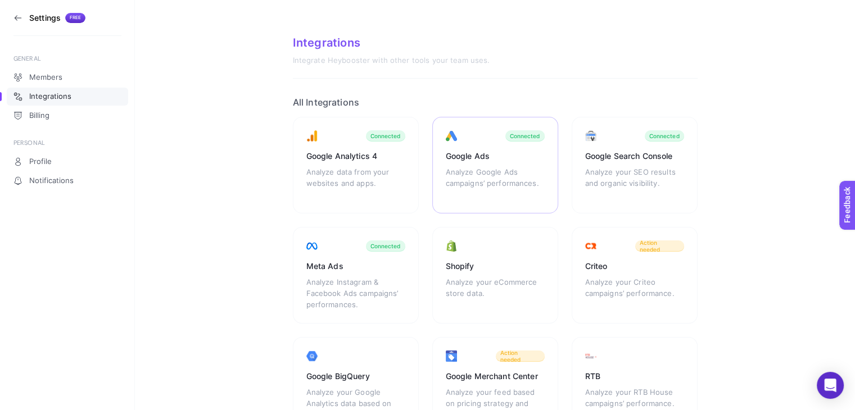
click at [462, 160] on div "Google Ads" at bounding box center [495, 156] width 99 height 11
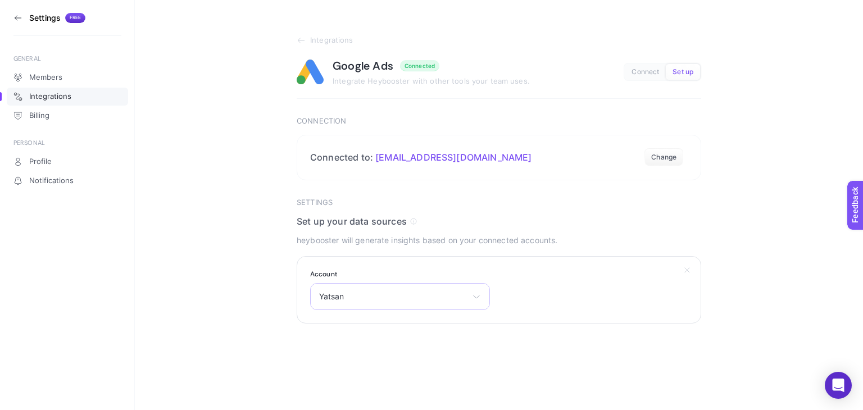
click at [358, 297] on span "Yatsan" at bounding box center [393, 296] width 148 height 9
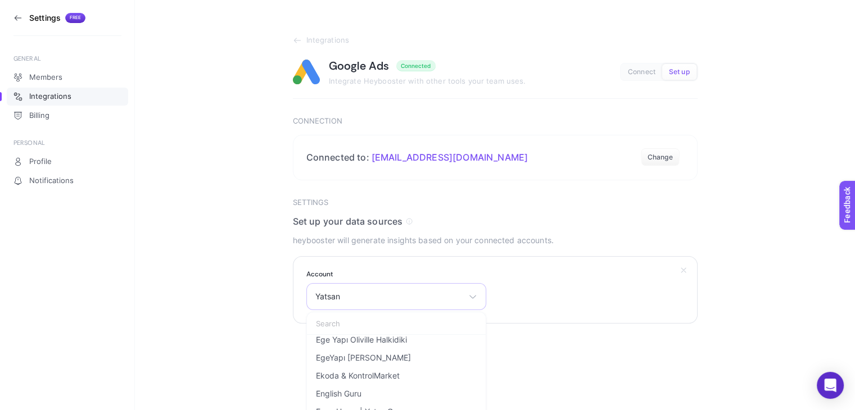
scroll to position [925, 0]
click at [236, 315] on section "Integrations Google Ads Connected Integrate Heybooster with other tools your te…" at bounding box center [495, 162] width 720 height 324
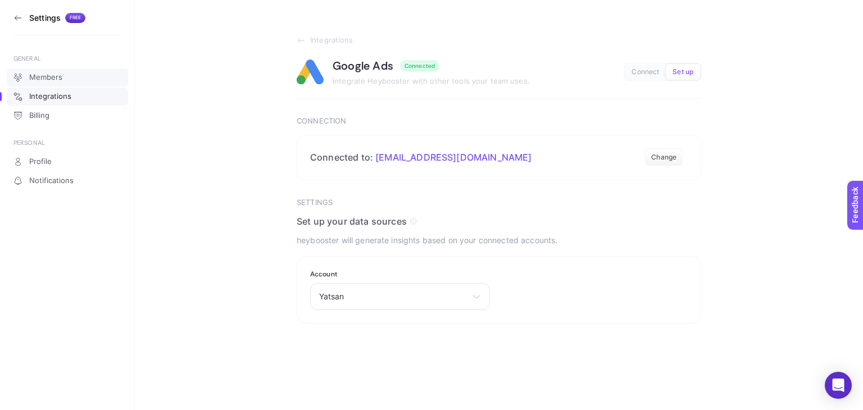
click at [75, 78] on link "Members" at bounding box center [67, 78] width 121 height 18
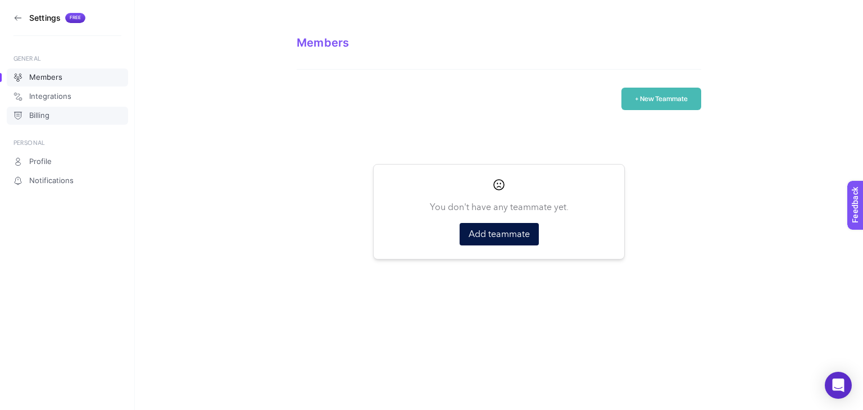
click at [69, 109] on link "Billing" at bounding box center [67, 116] width 121 height 18
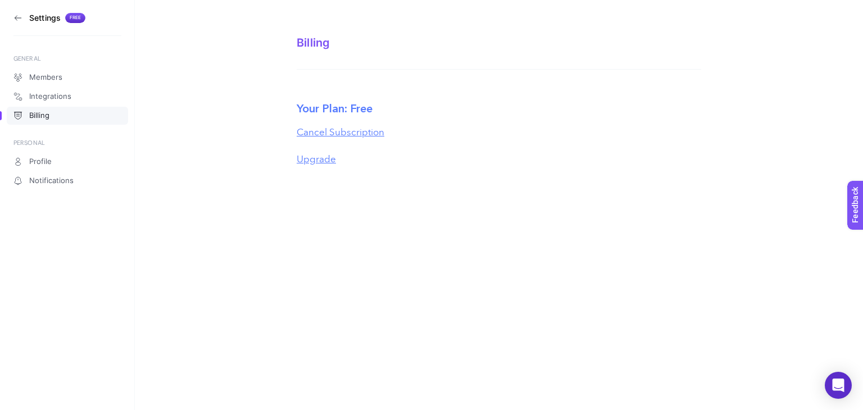
click at [19, 17] on icon at bounding box center [17, 17] width 9 height 9
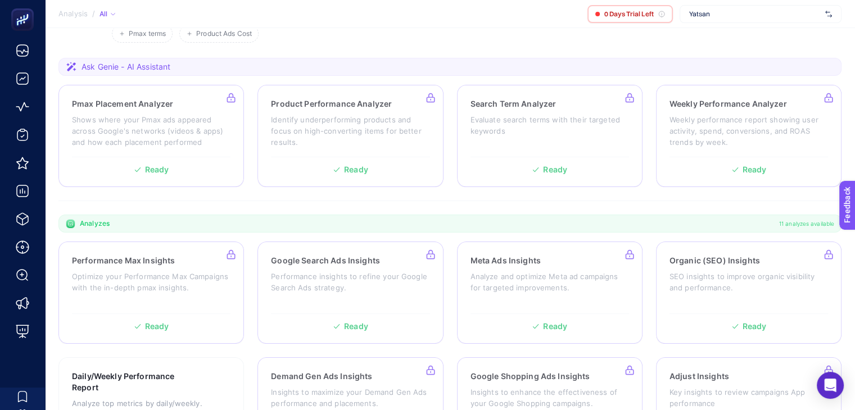
scroll to position [164, 0]
